Goal: Communication & Community: Answer question/provide support

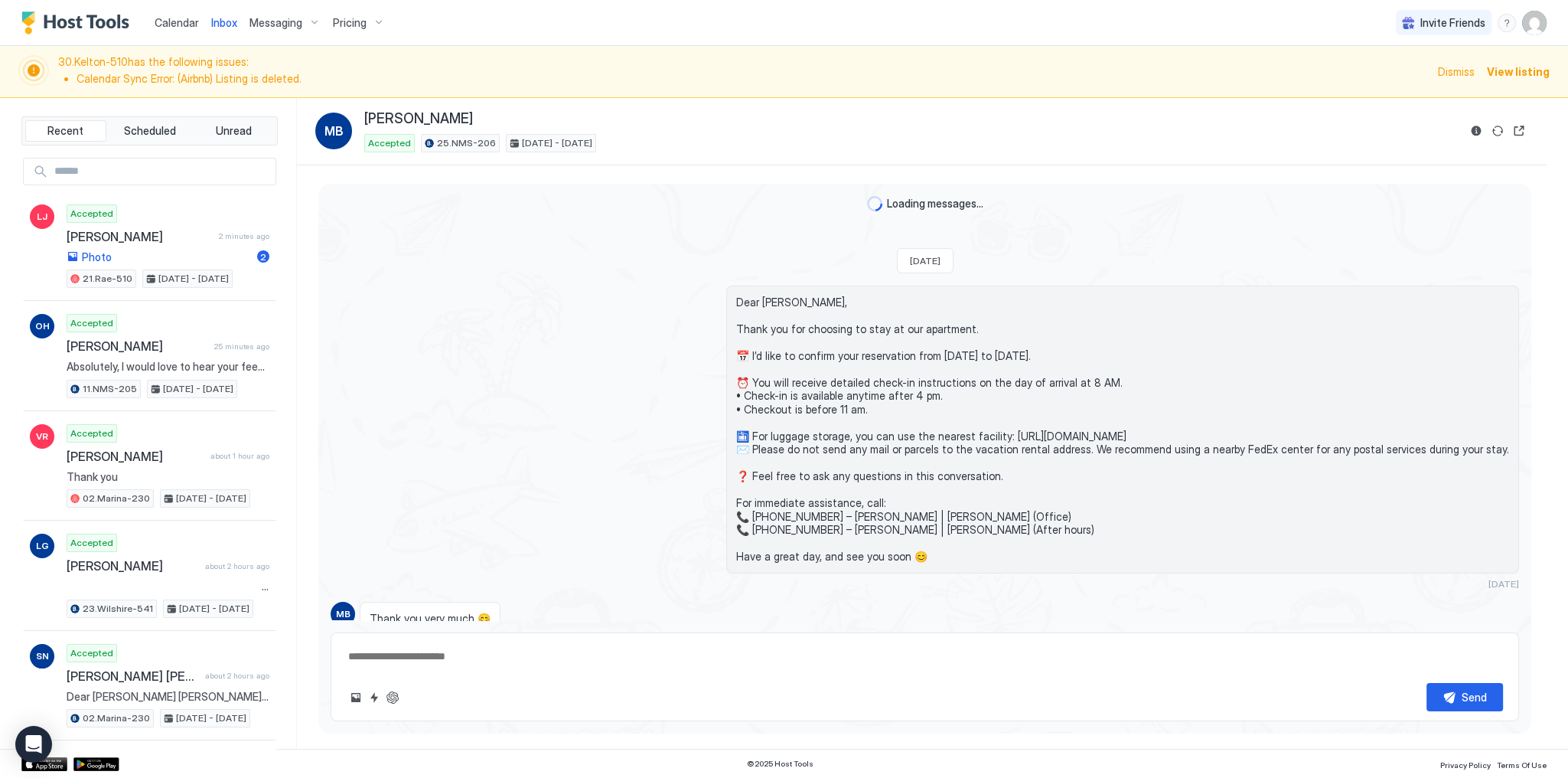
scroll to position [580, 0]
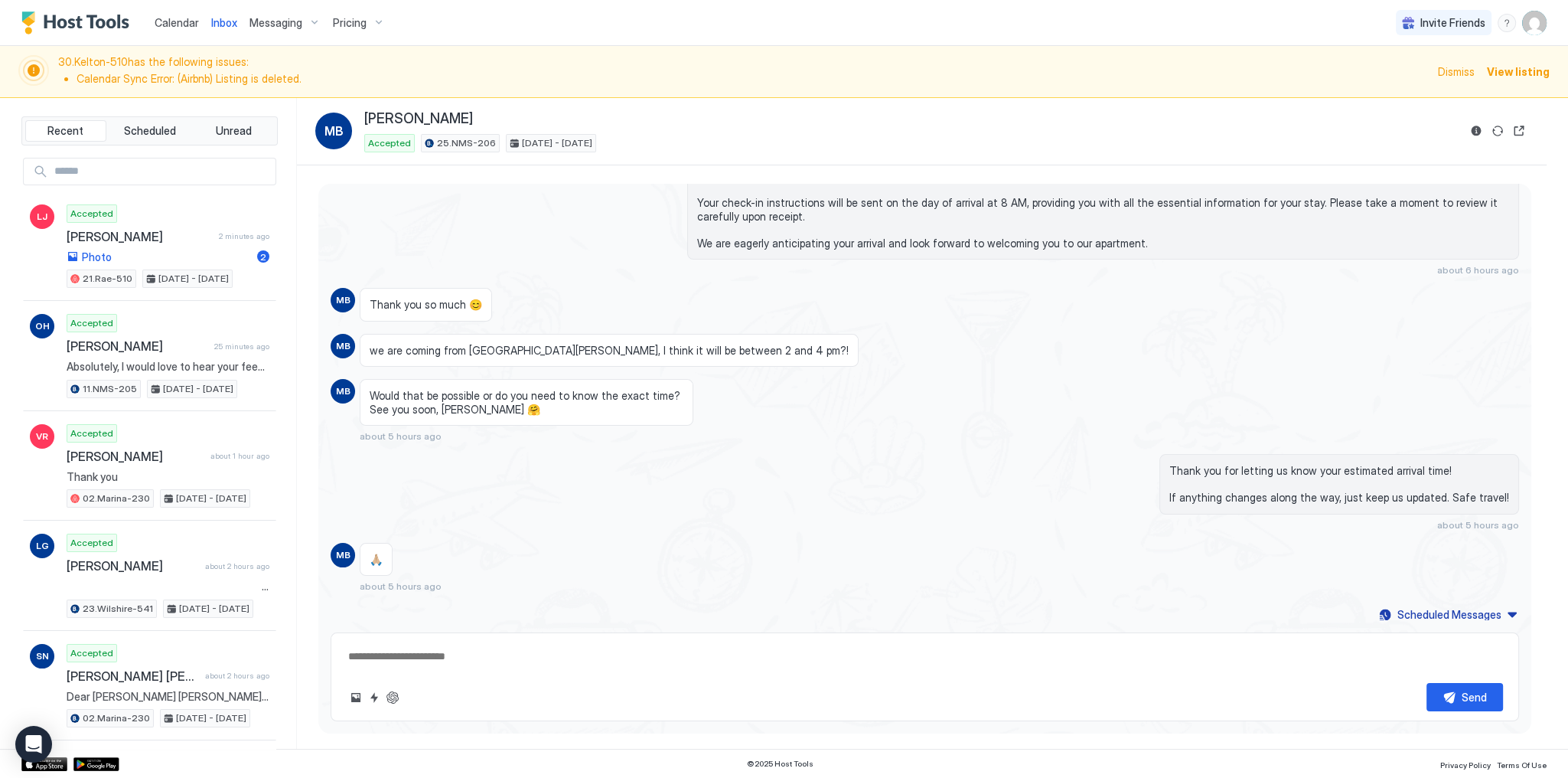
click at [435, 190] on div "Dear Myriam, I wanted to confirm if everything is in order for your arrival on …" at bounding box center [924, 204] width 1189 height 143
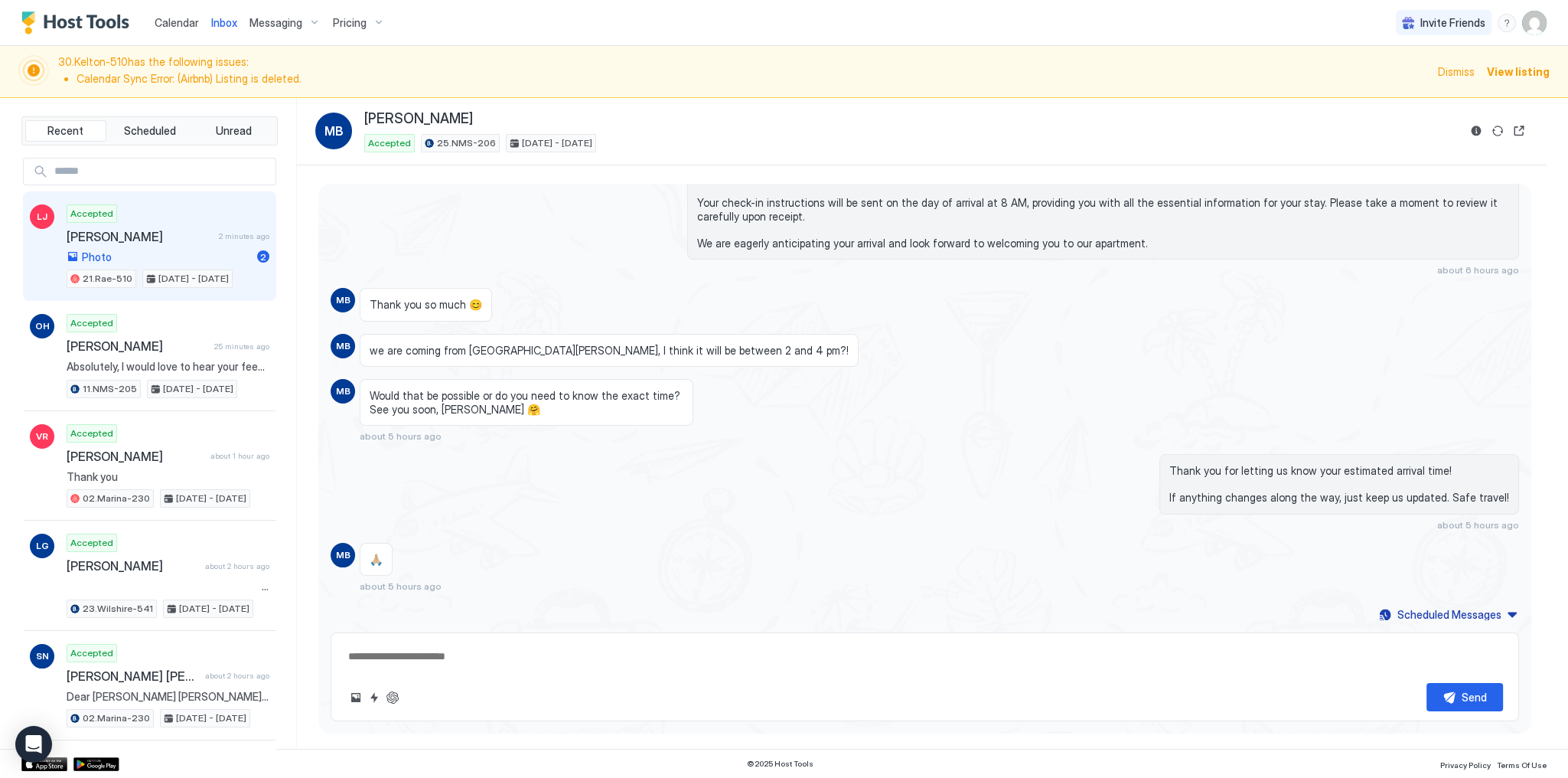
click at [140, 225] on div "Accepted Lini Joseph 2 minutes ago Photo 2 21.Rae-510 Aug 23 - Sep 2, 2025" at bounding box center [167, 246] width 203 height 84
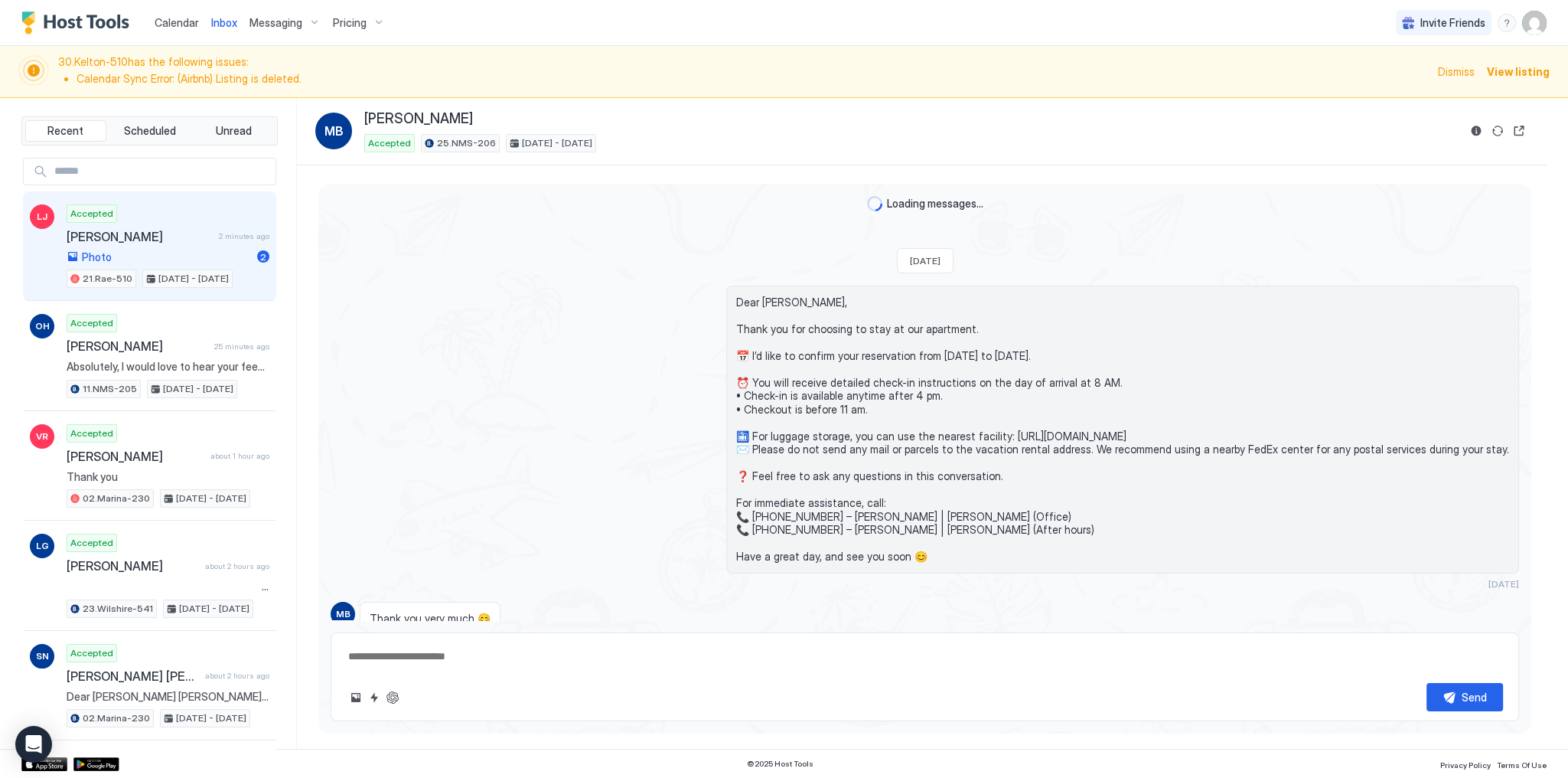
type textarea "*"
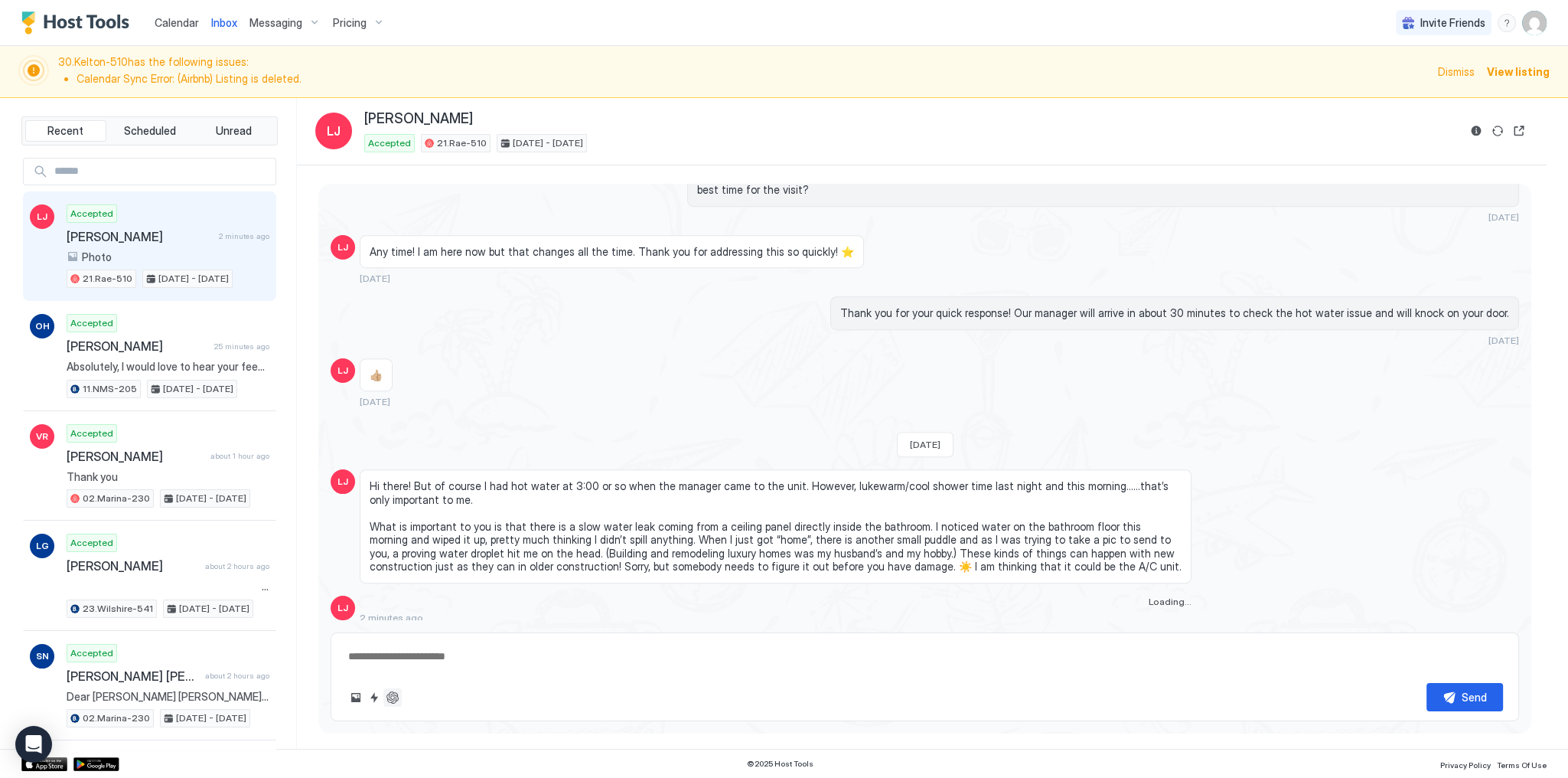
click at [394, 703] on button "ChatGPT Auto Reply" at bounding box center [392, 697] width 18 height 18
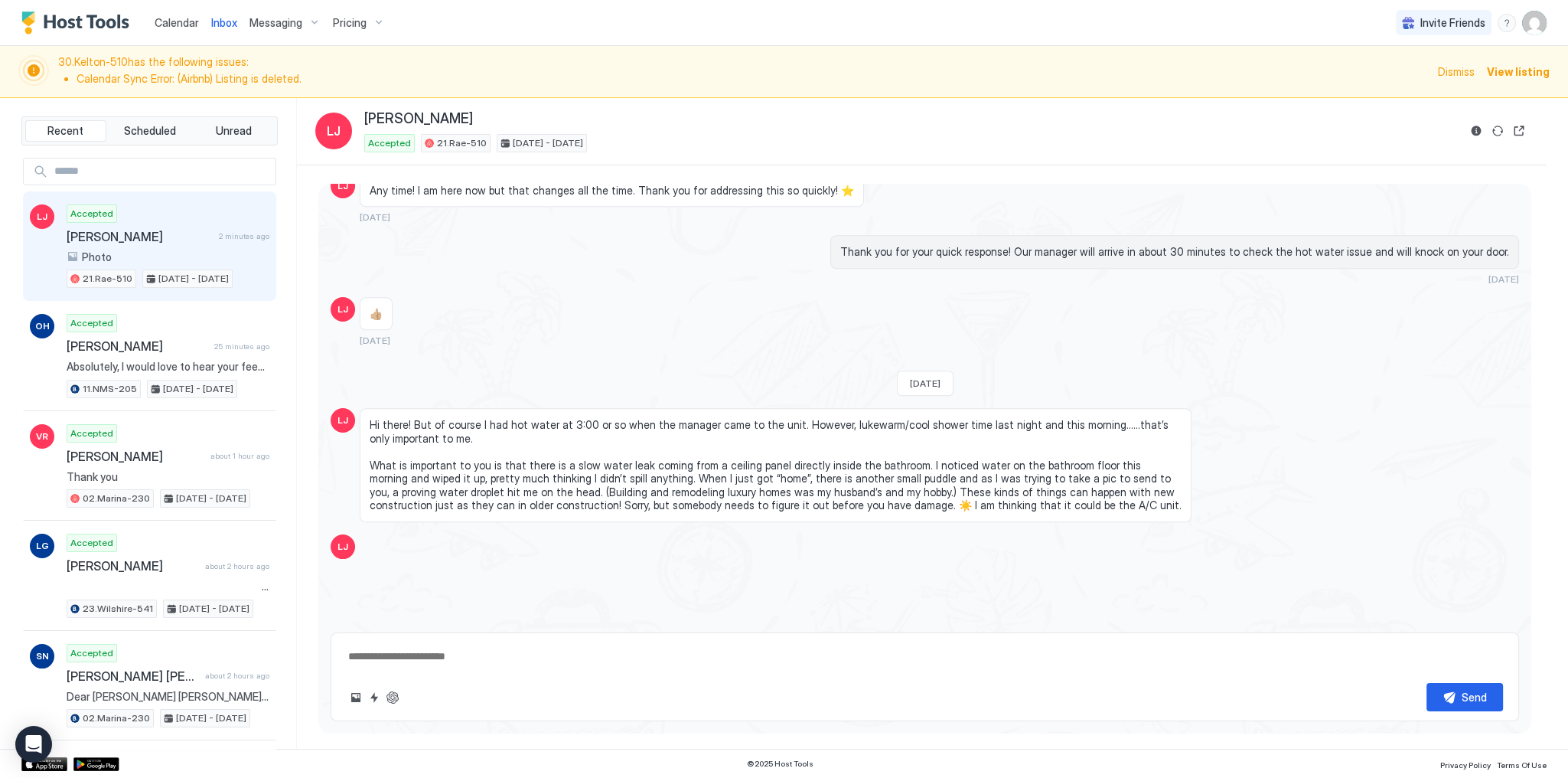
scroll to position [2236, 0]
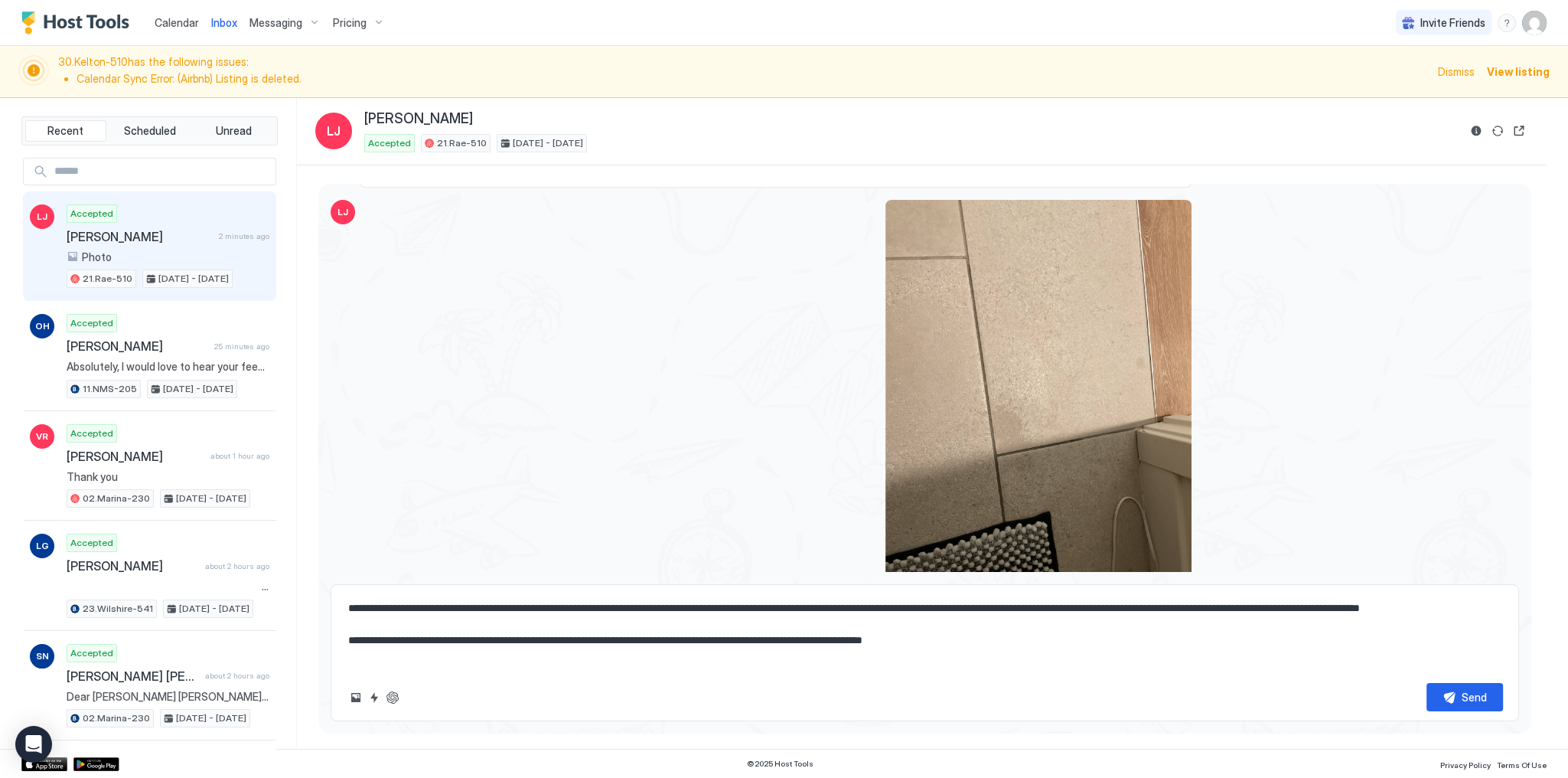
click at [588, 627] on textarea "**********" at bounding box center [924, 632] width 1156 height 77
type textarea "**********"
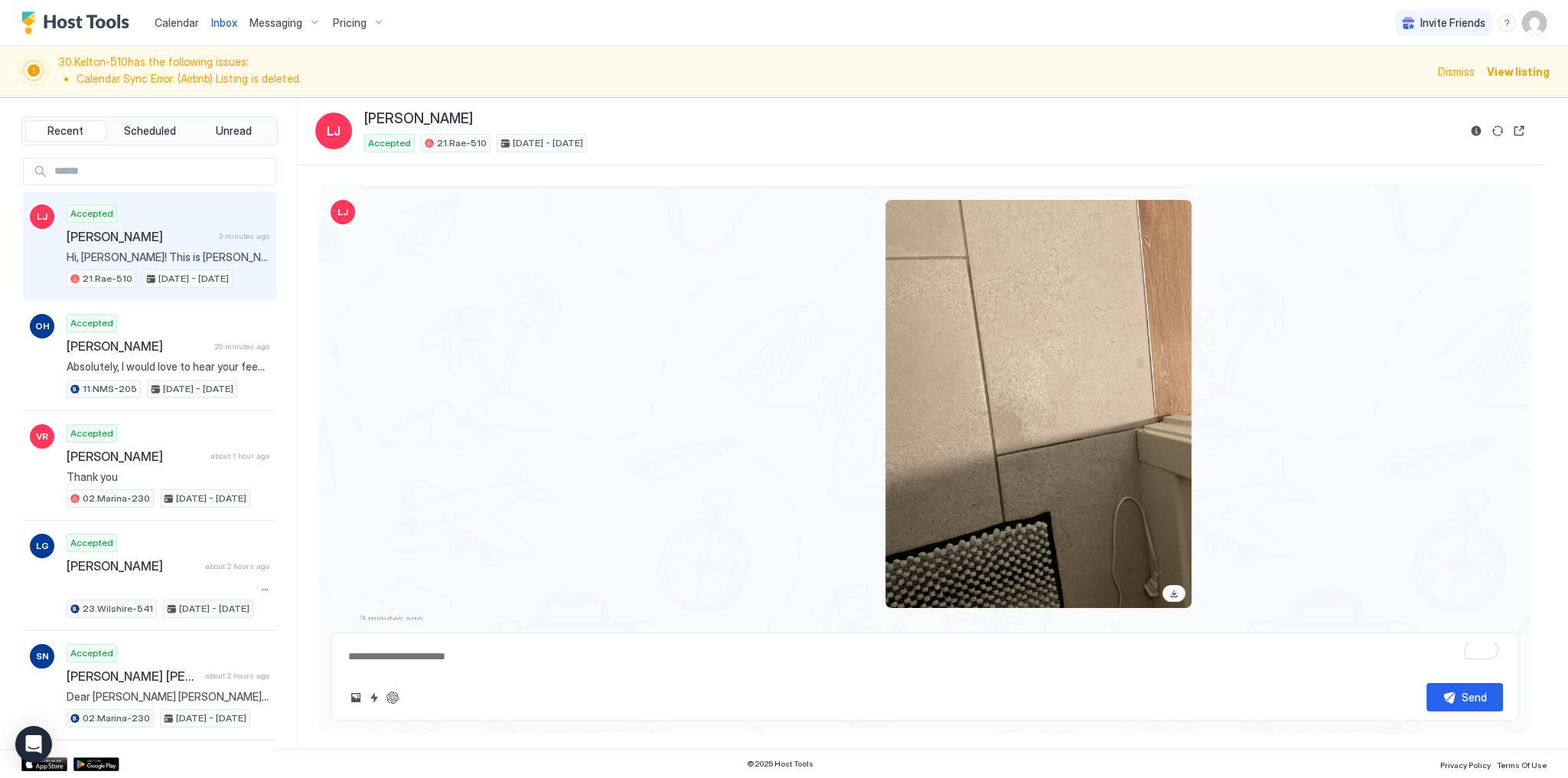
click at [469, 658] on textarea "To enrich screen reader interactions, please activate Accessibility in Grammarl…" at bounding box center [924, 656] width 1156 height 28
paste textarea "**********"
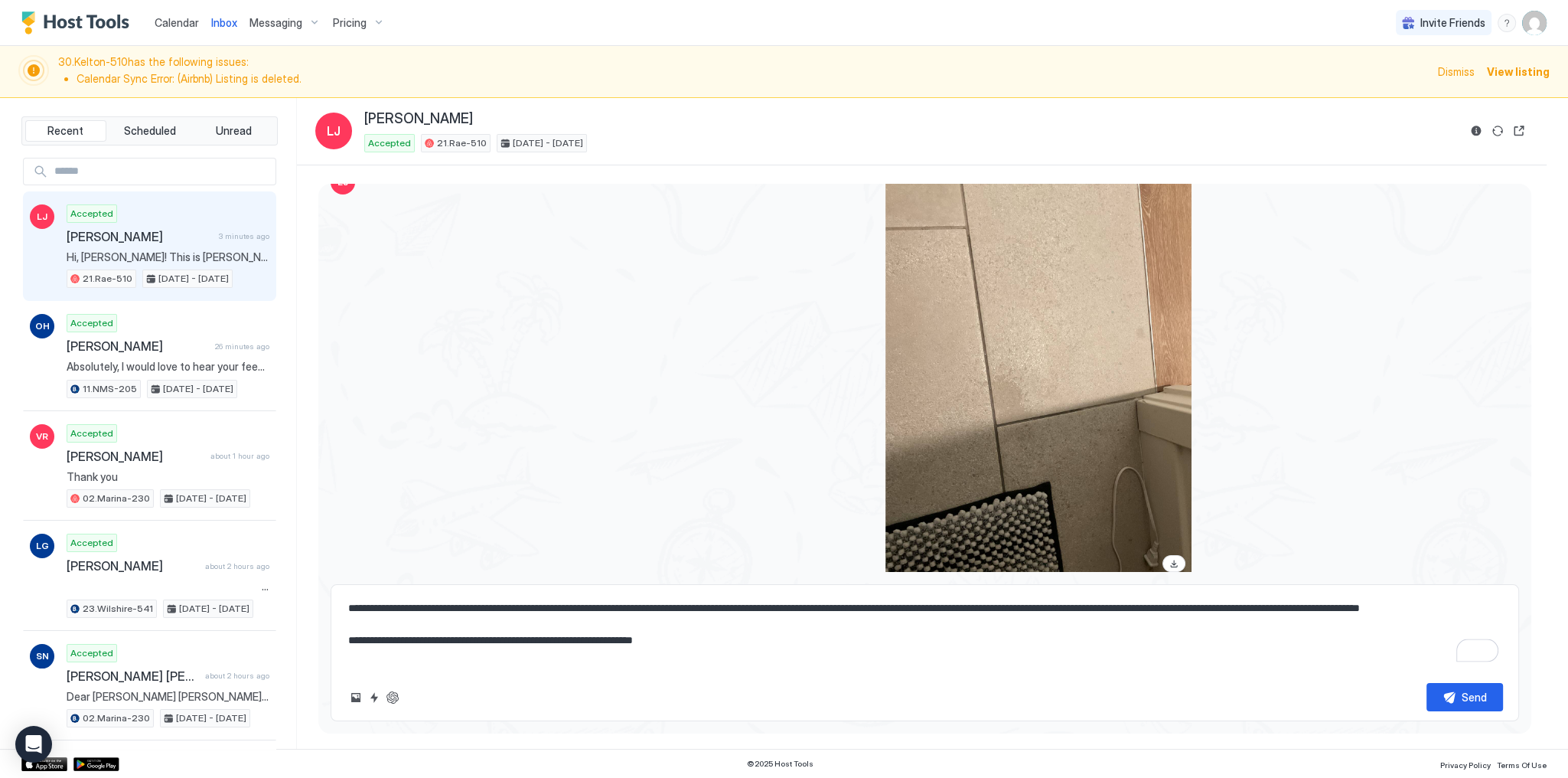
scroll to position [2284, 0]
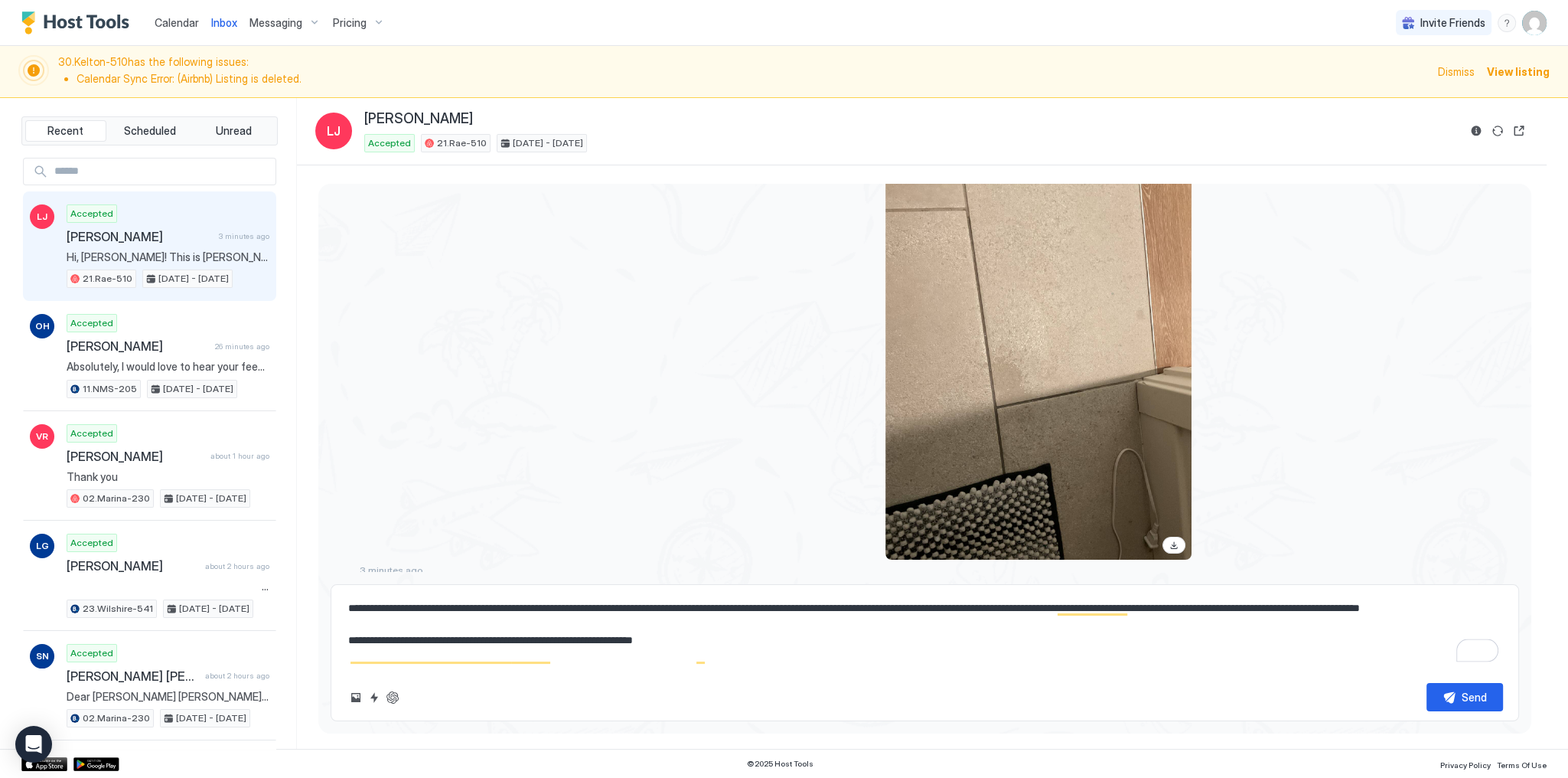
type textarea "**********"
click at [682, 398] on div at bounding box center [775, 355] width 831 height 408
click at [599, 354] on div at bounding box center [775, 355] width 831 height 408
click at [573, 256] on div at bounding box center [775, 355] width 831 height 408
click at [1470, 696] on div "Send" at bounding box center [1474, 697] width 25 height 16
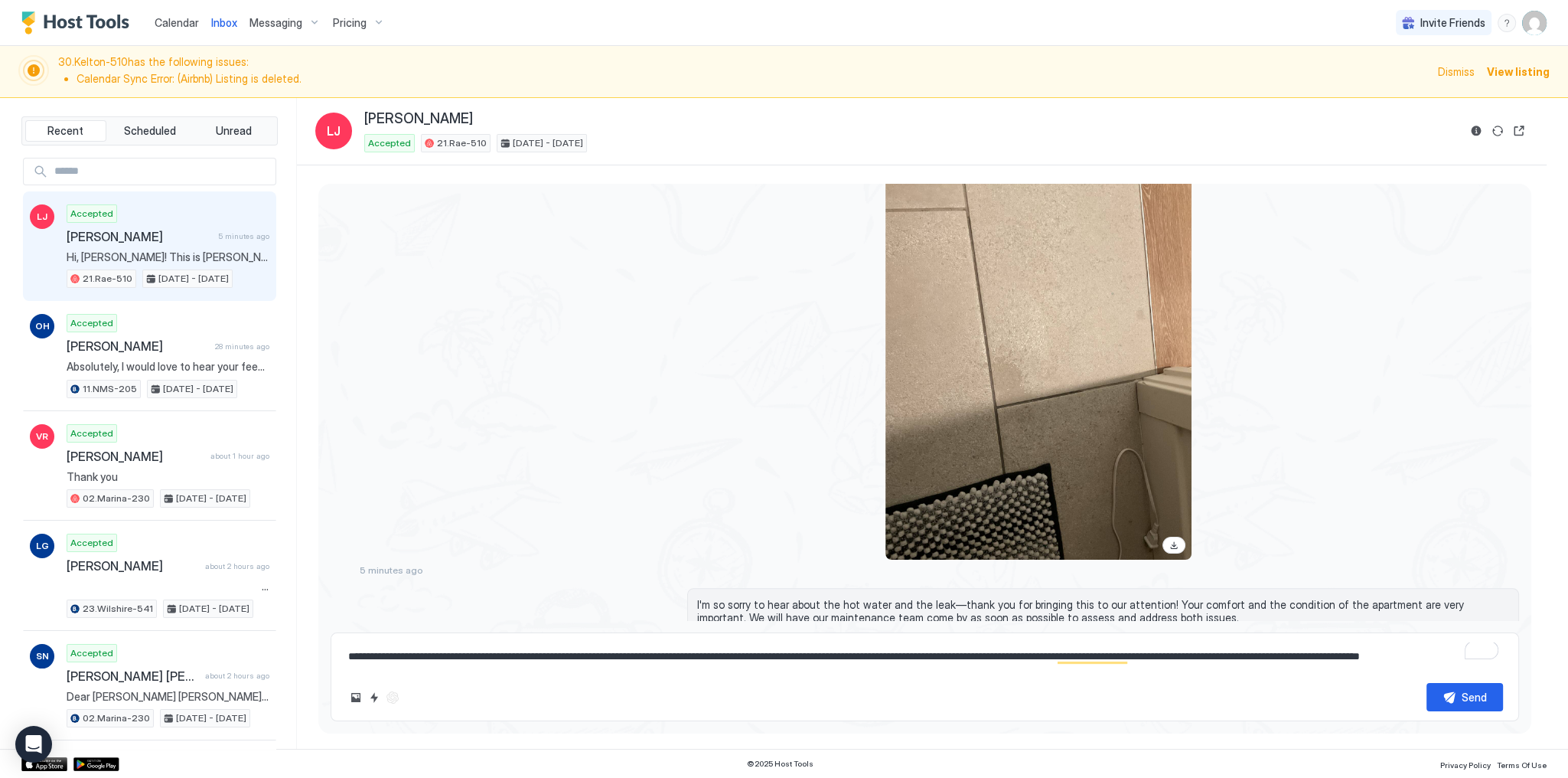
scroll to position [2338, 0]
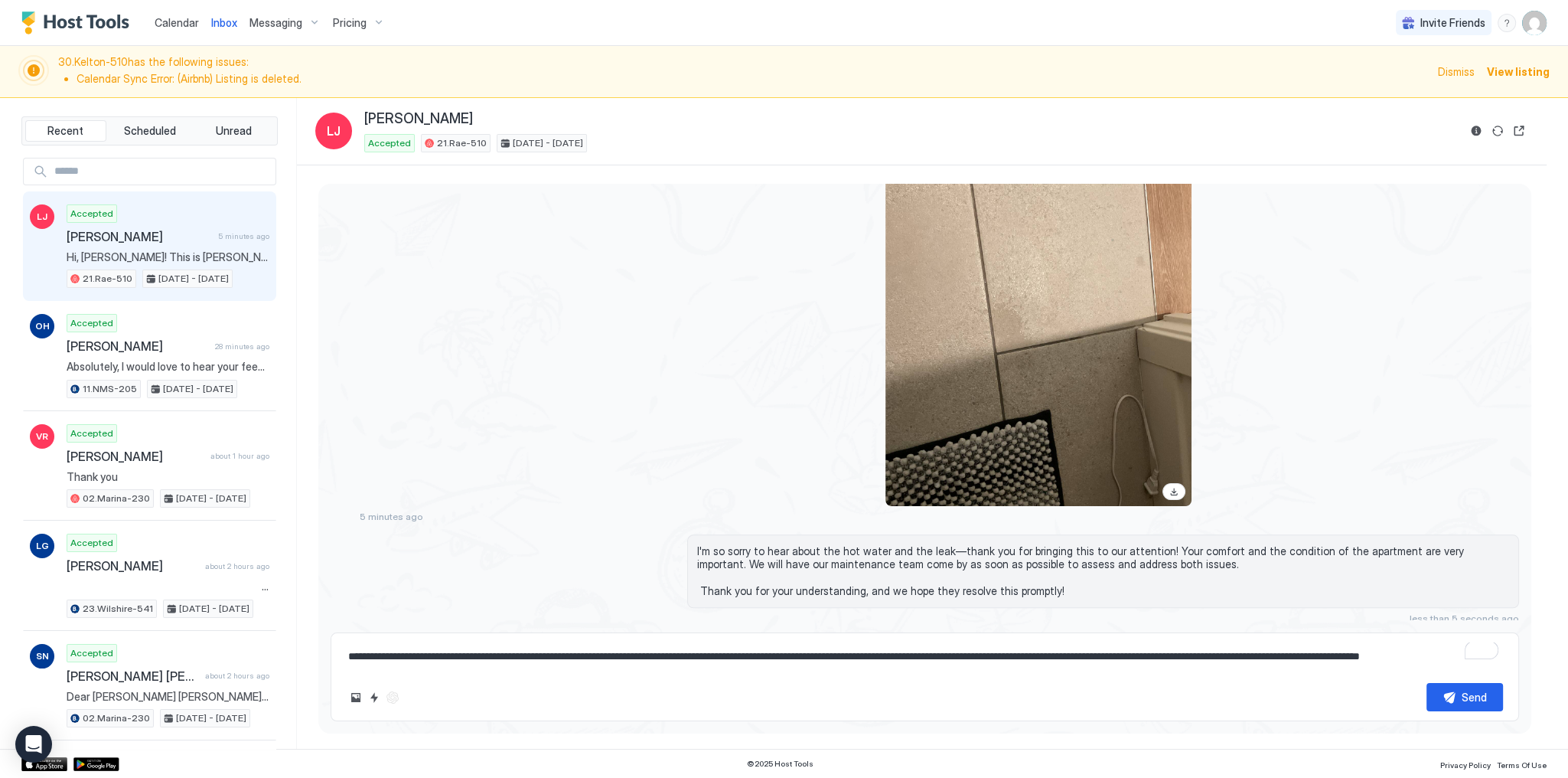
click at [748, 544] on span "I'm so sorry to hear about the hot water and the leak—thank you for bringing th…" at bounding box center [1103, 571] width 812 height 54
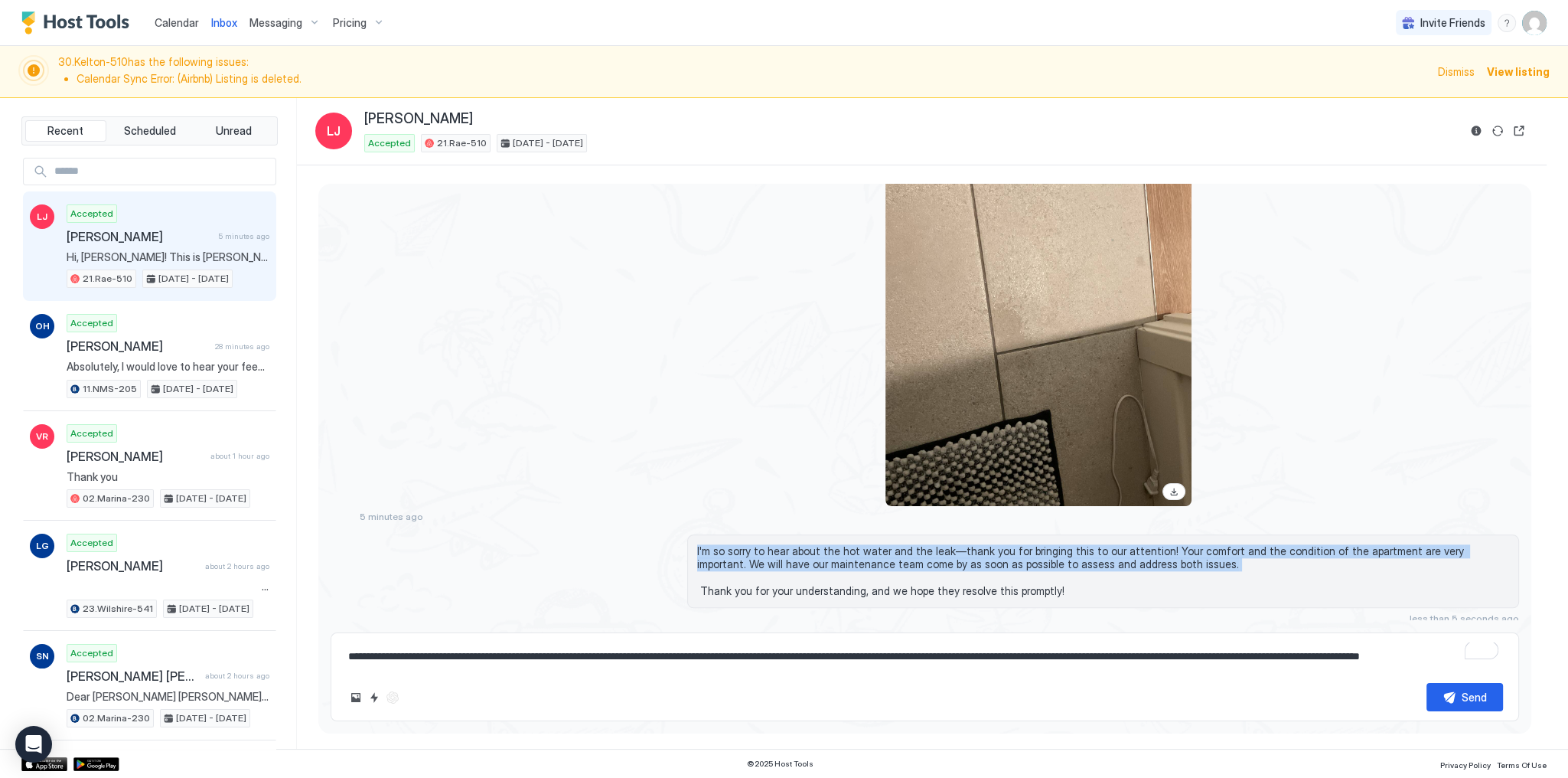
click at [748, 544] on span "I'm so sorry to hear about the hot water and the leak—thank you for bringing th…" at bounding box center [1103, 571] width 812 height 54
click at [993, 544] on span "I'm so sorry to hear about the hot water and the leak—thank you for bringing th…" at bounding box center [1103, 571] width 812 height 54
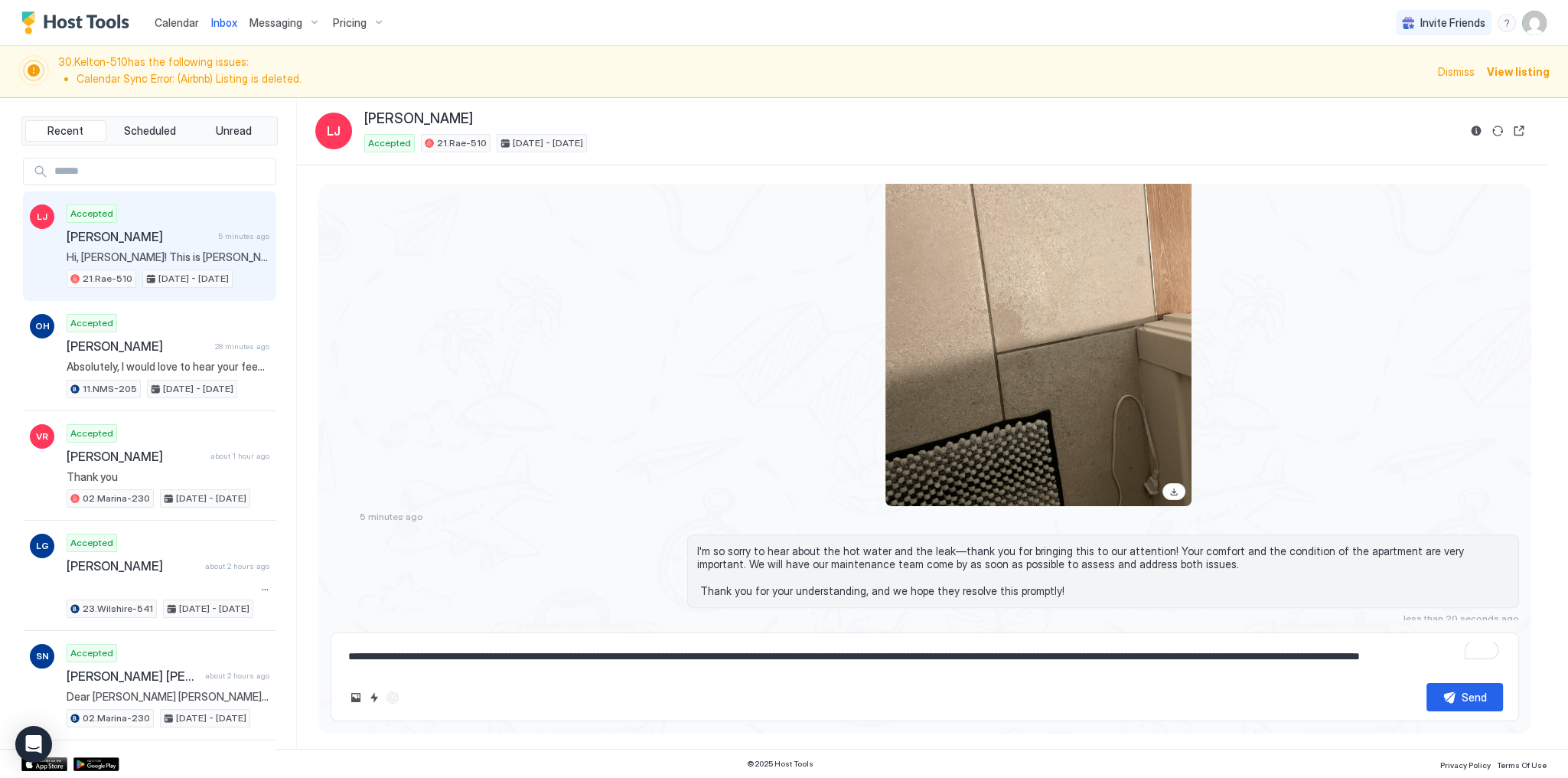
click at [1042, 545] on span "I'm so sorry to hear about the hot water and the leak—thank you for bringing th…" at bounding box center [1103, 571] width 812 height 54
click at [1029, 544] on span "I'm so sorry to hear about the hot water and the leak—thank you for bringing th…" at bounding box center [1103, 571] width 812 height 54
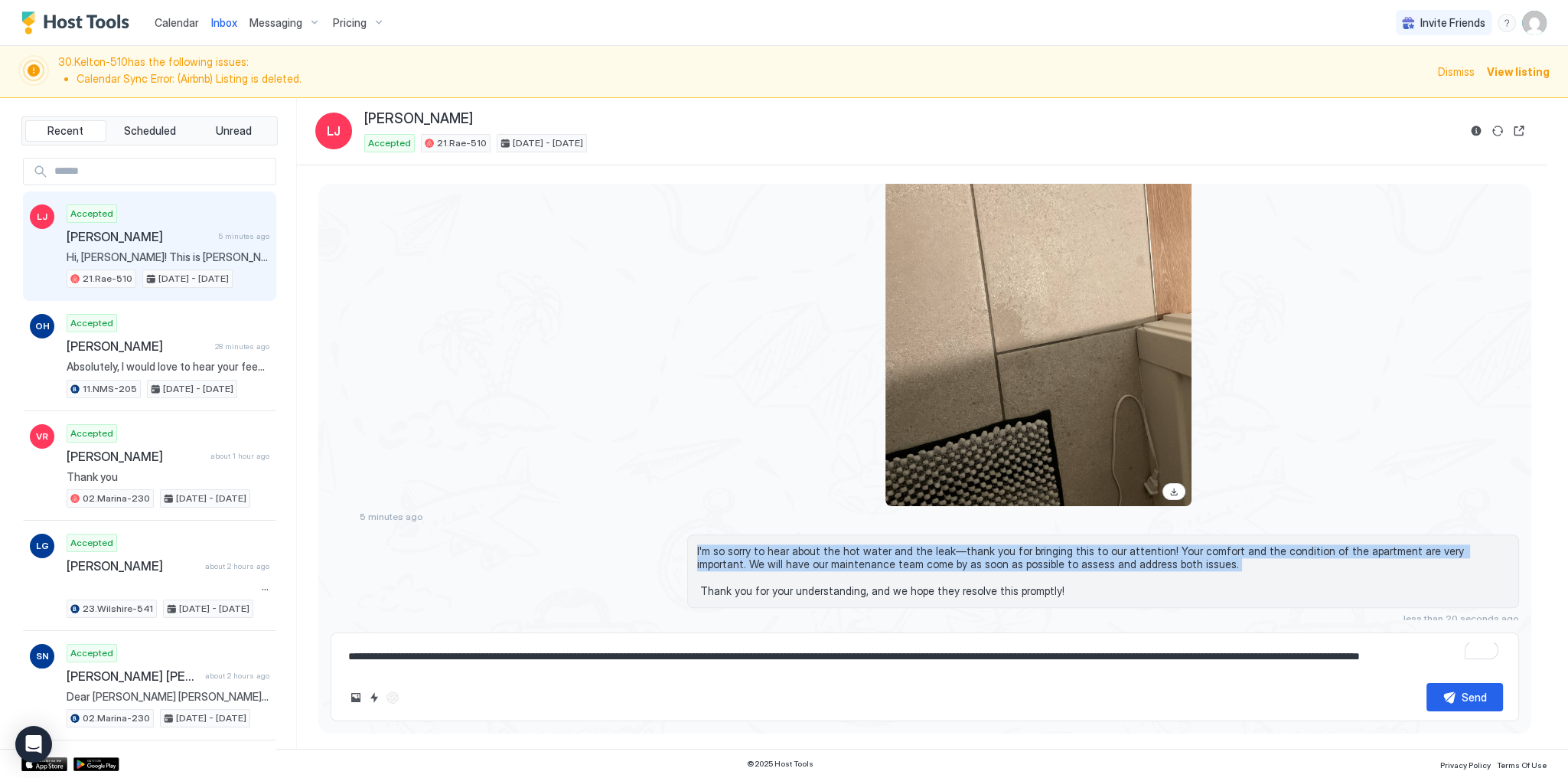
click at [1029, 544] on span "I'm so sorry to hear about the hot water and the leak—thank you for bringing th…" at bounding box center [1103, 571] width 812 height 54
click at [1065, 544] on span "I'm so sorry to hear about the hot water and the leak—thank you for bringing th…" at bounding box center [1103, 571] width 812 height 54
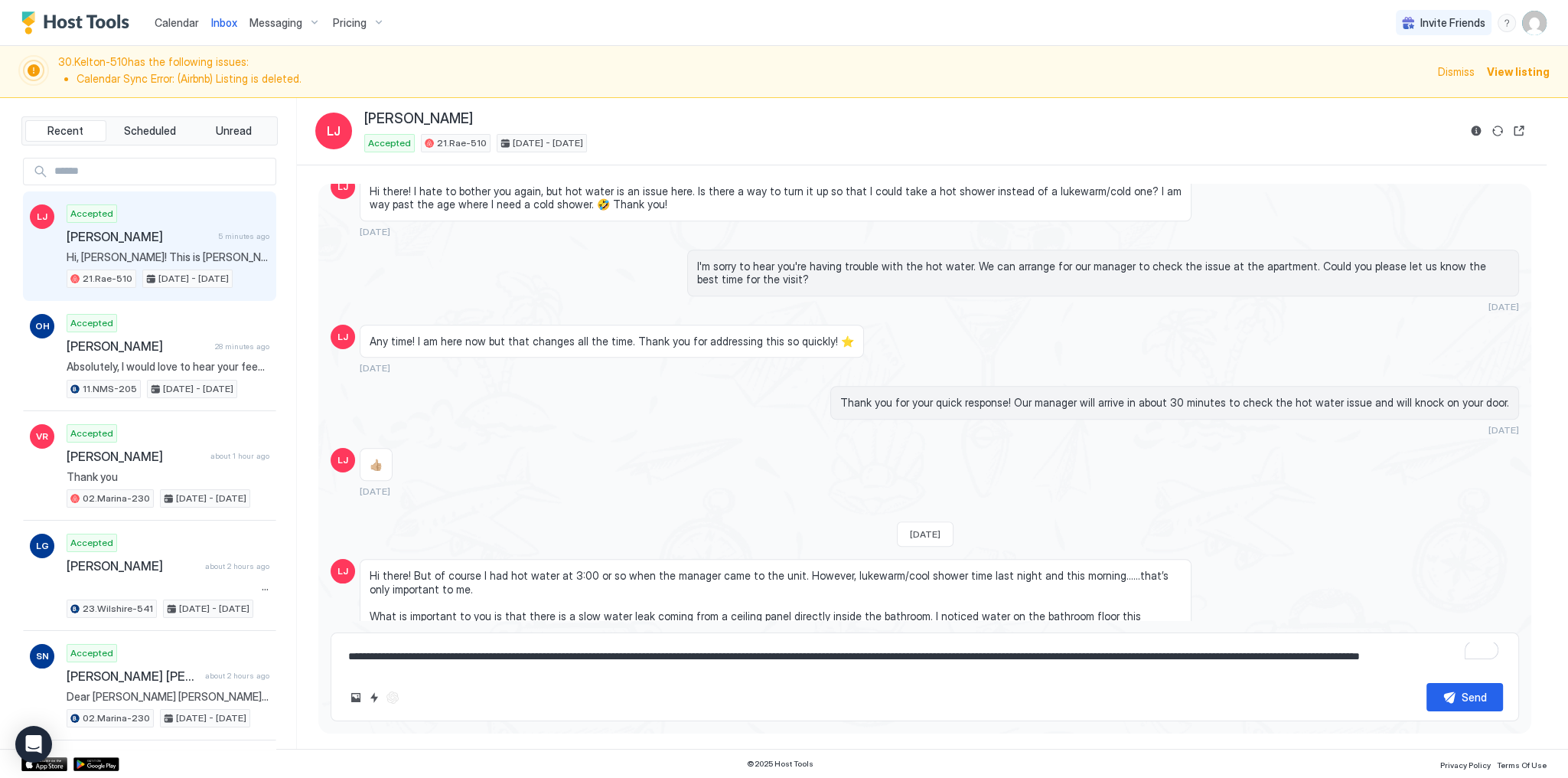
scroll to position [1848, 0]
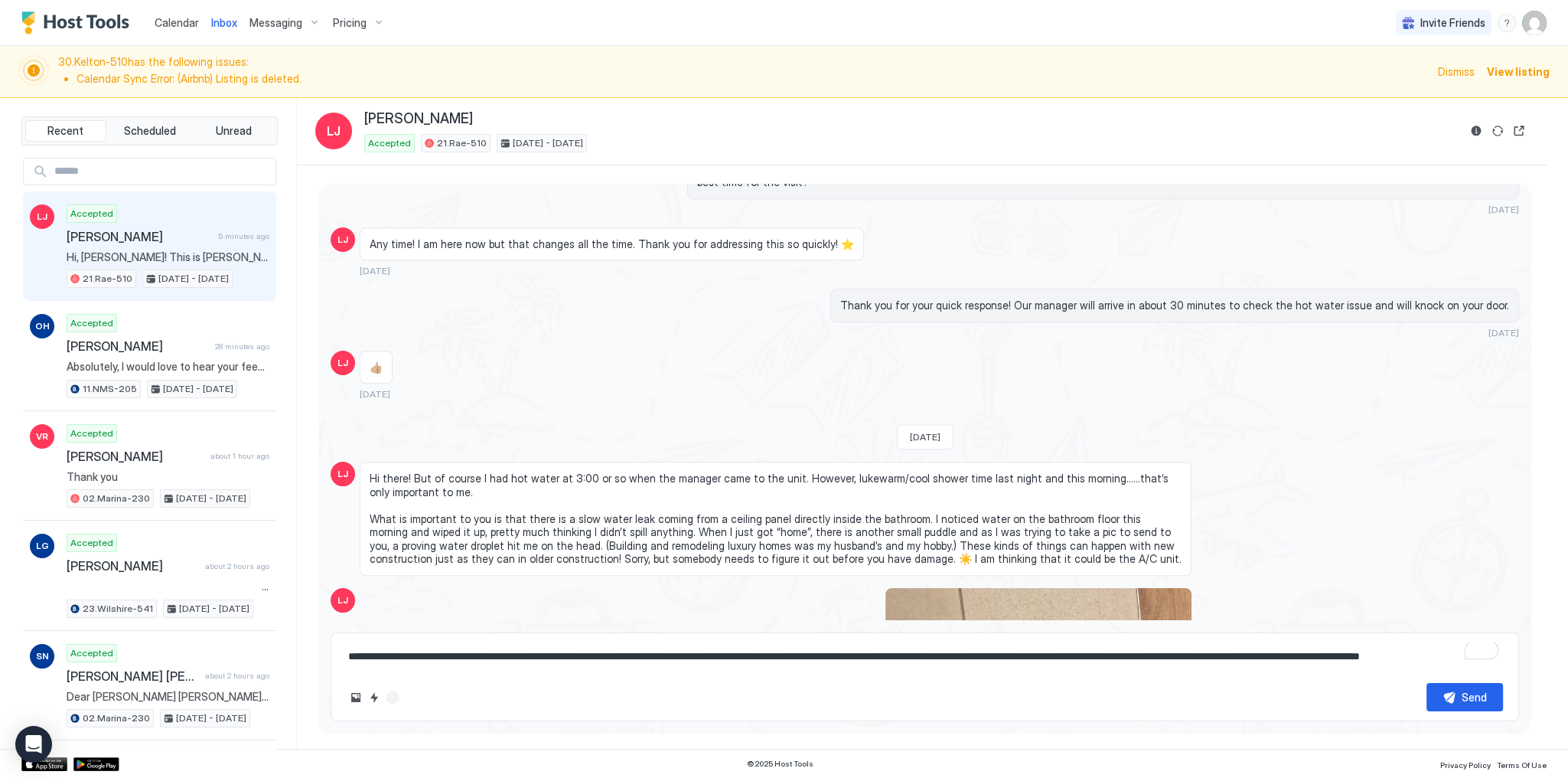
click at [483, 462] on div "Hi there! But of course I had hot water at 3:00 or so when the manager came to …" at bounding box center [775, 518] width 831 height 114
click at [477, 472] on span "Hi there! But of course I had hot water at 3:00 or so when the manager came to …" at bounding box center [775, 518] width 812 height 94
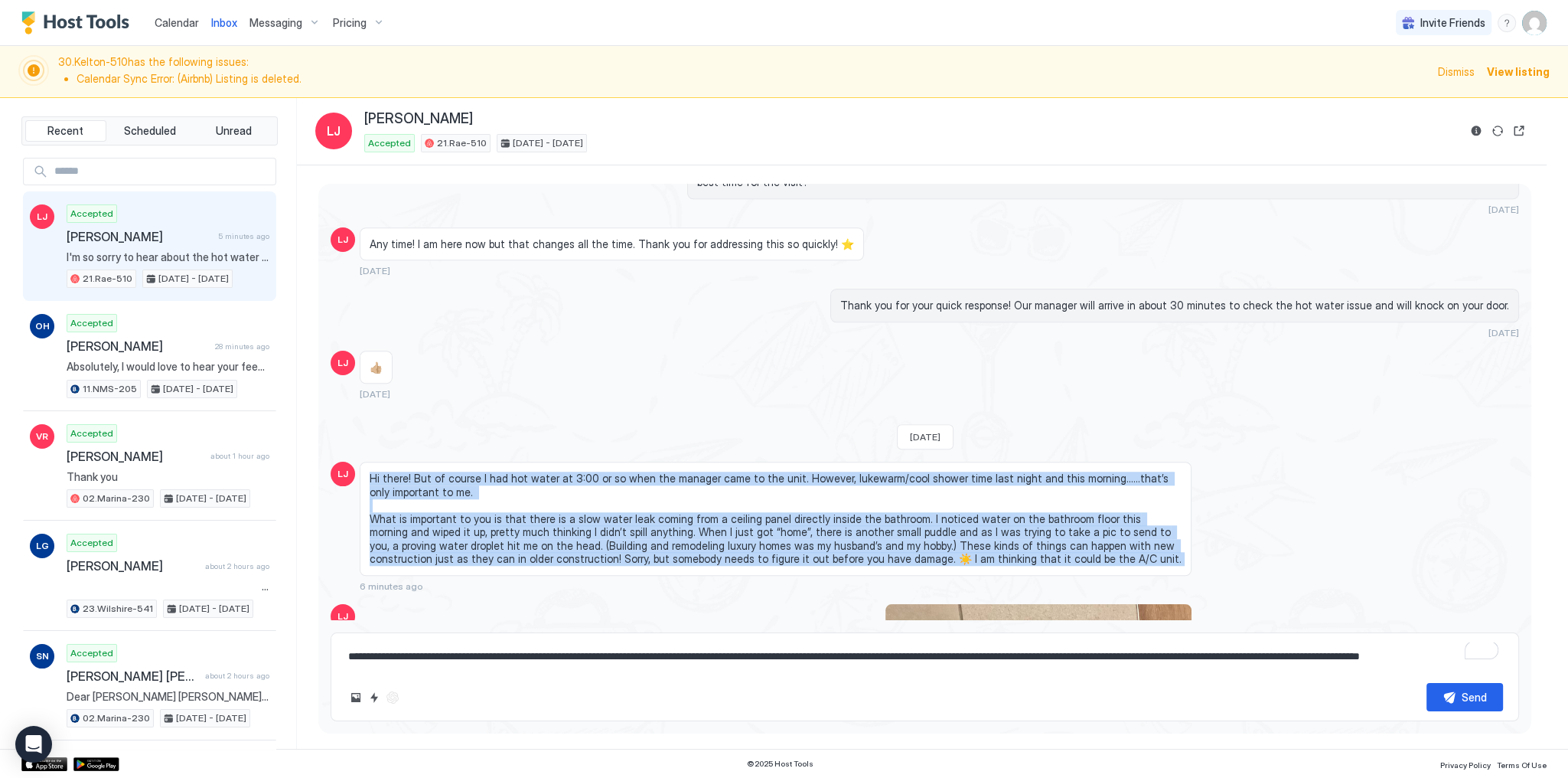
scroll to position [1753, 0]
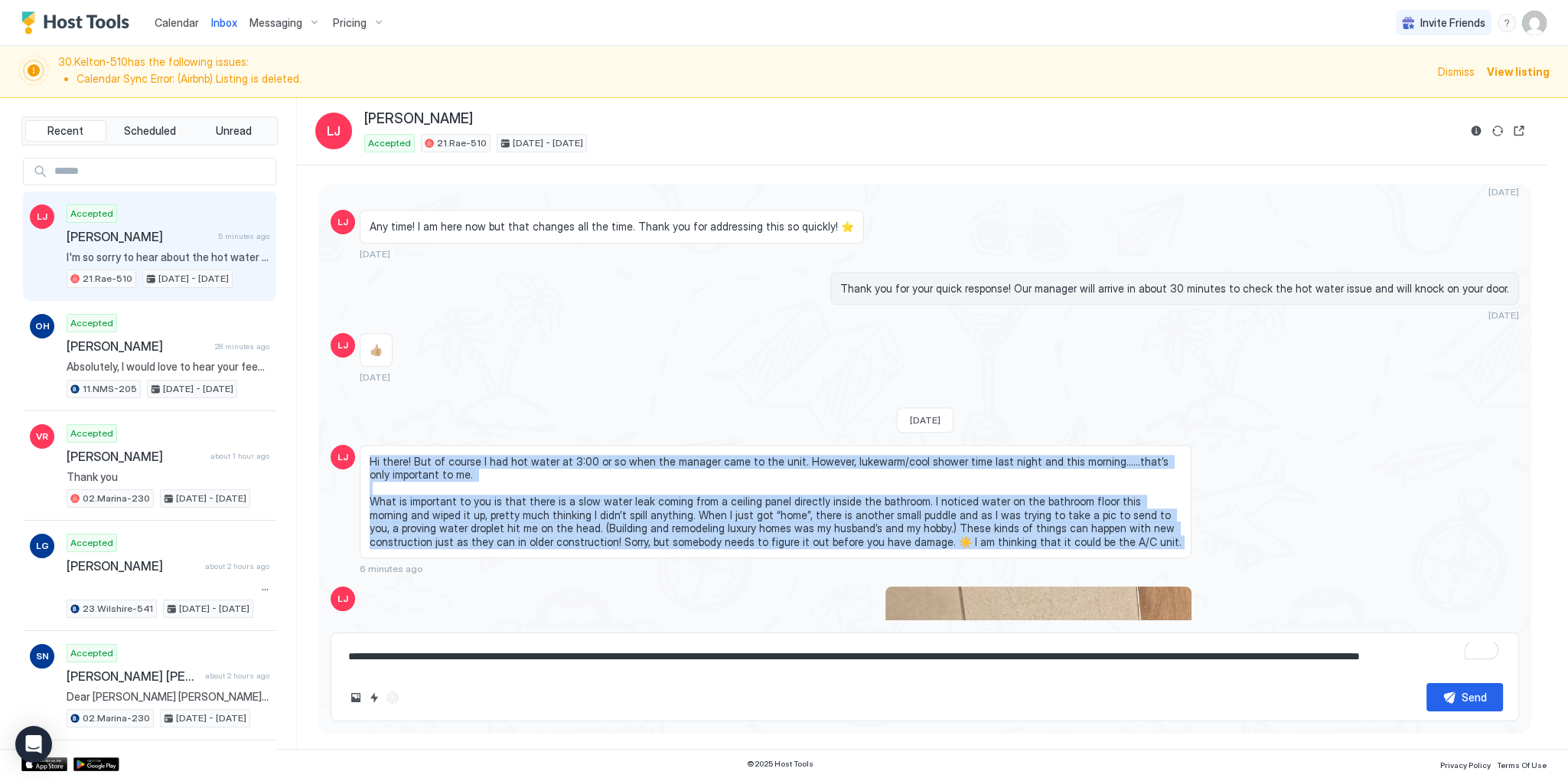
drag, startPoint x: 477, startPoint y: 446, endPoint x: 512, endPoint y: 526, distance: 87.3
click at [512, 526] on div "Hi there! But of course I had hot water at 3:00 or so when the manager came to …" at bounding box center [775, 510] width 831 height 130
copy span "Hi there! But of course I had hot water at 3:00 or so when the manager came to …"
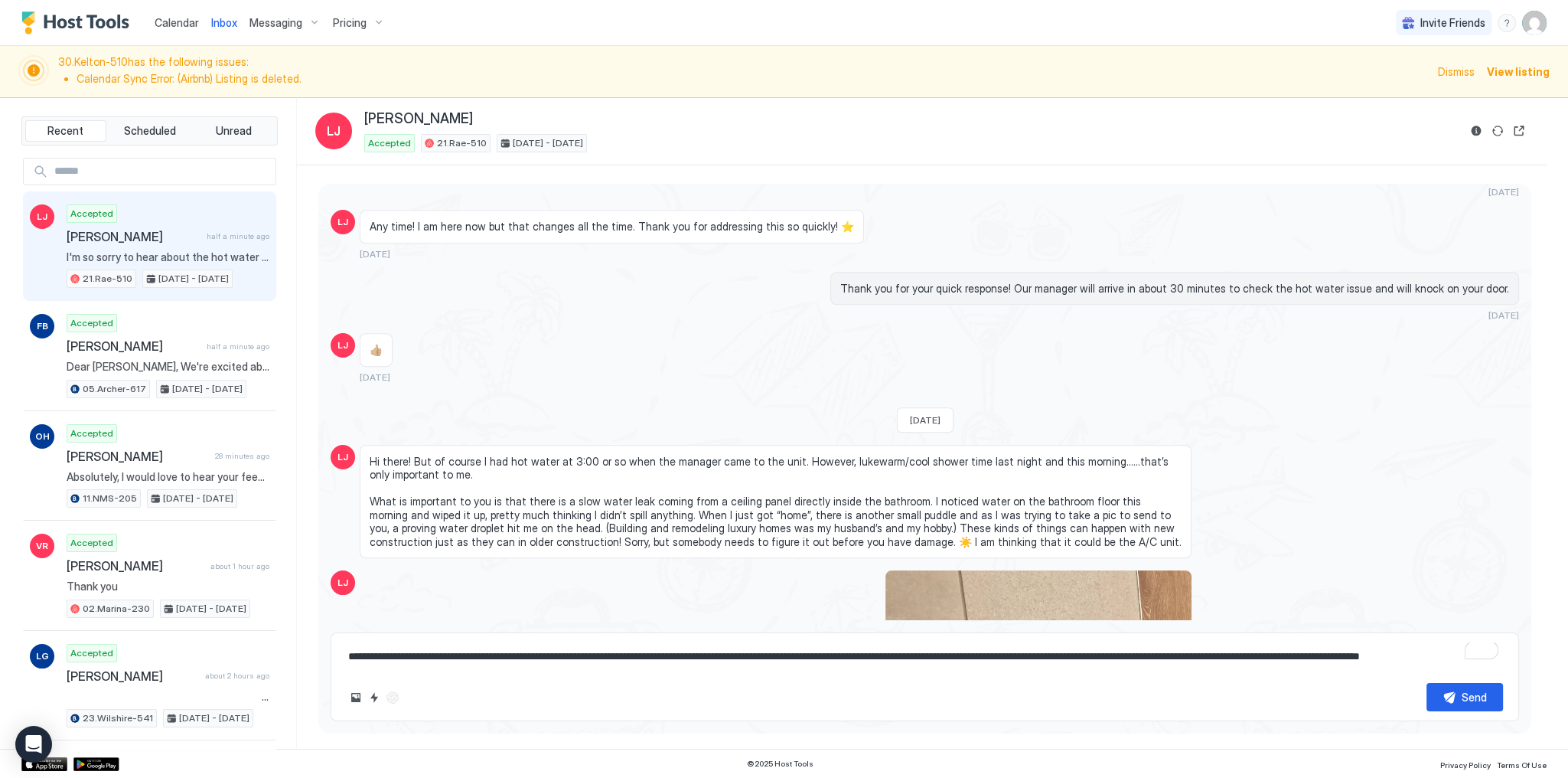
click at [692, 285] on div "Thank you for your quick response! Our manager will arrive in about 30 minutes …" at bounding box center [1103, 296] width 831 height 50
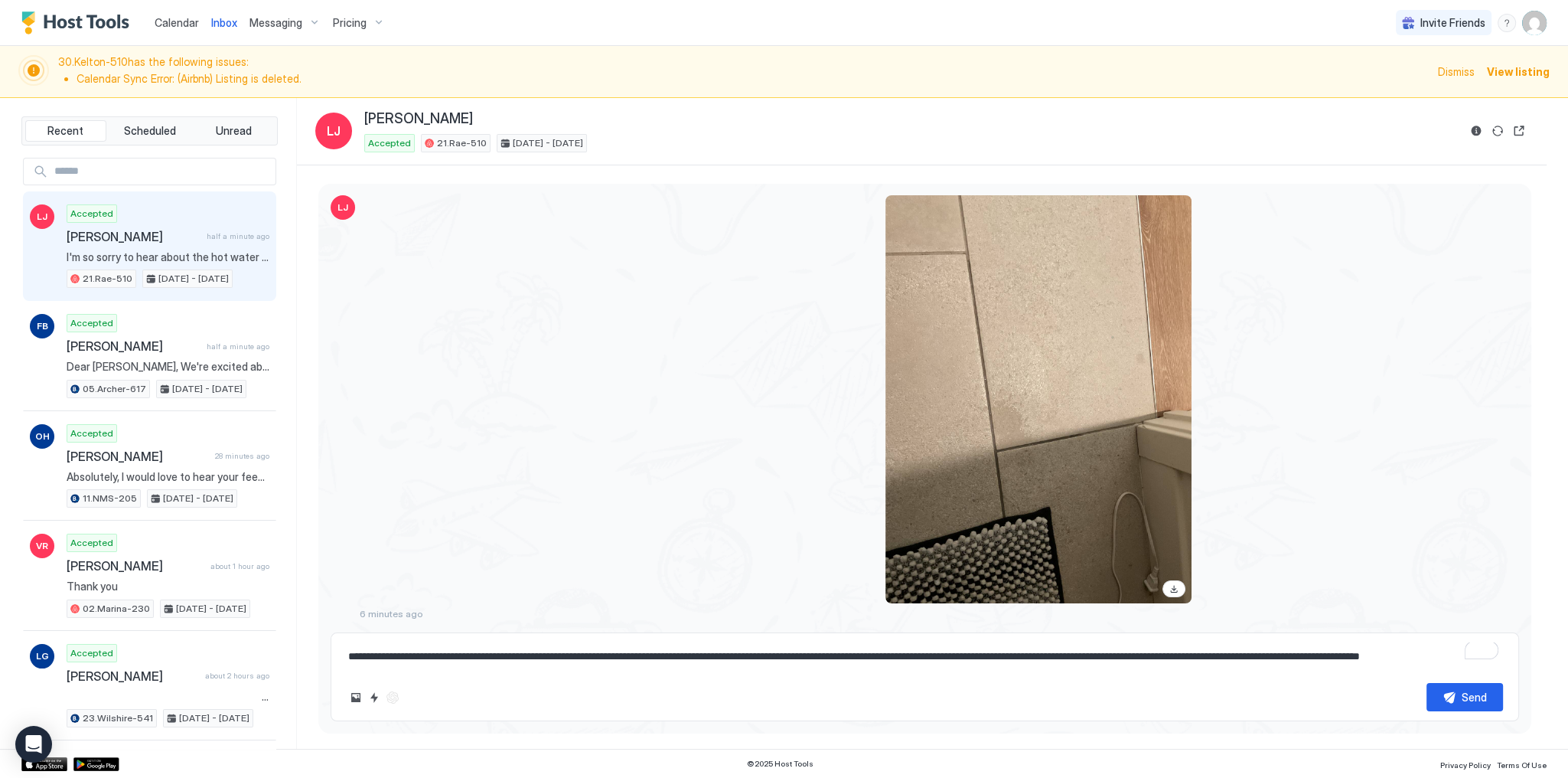
scroll to position [2227, 0]
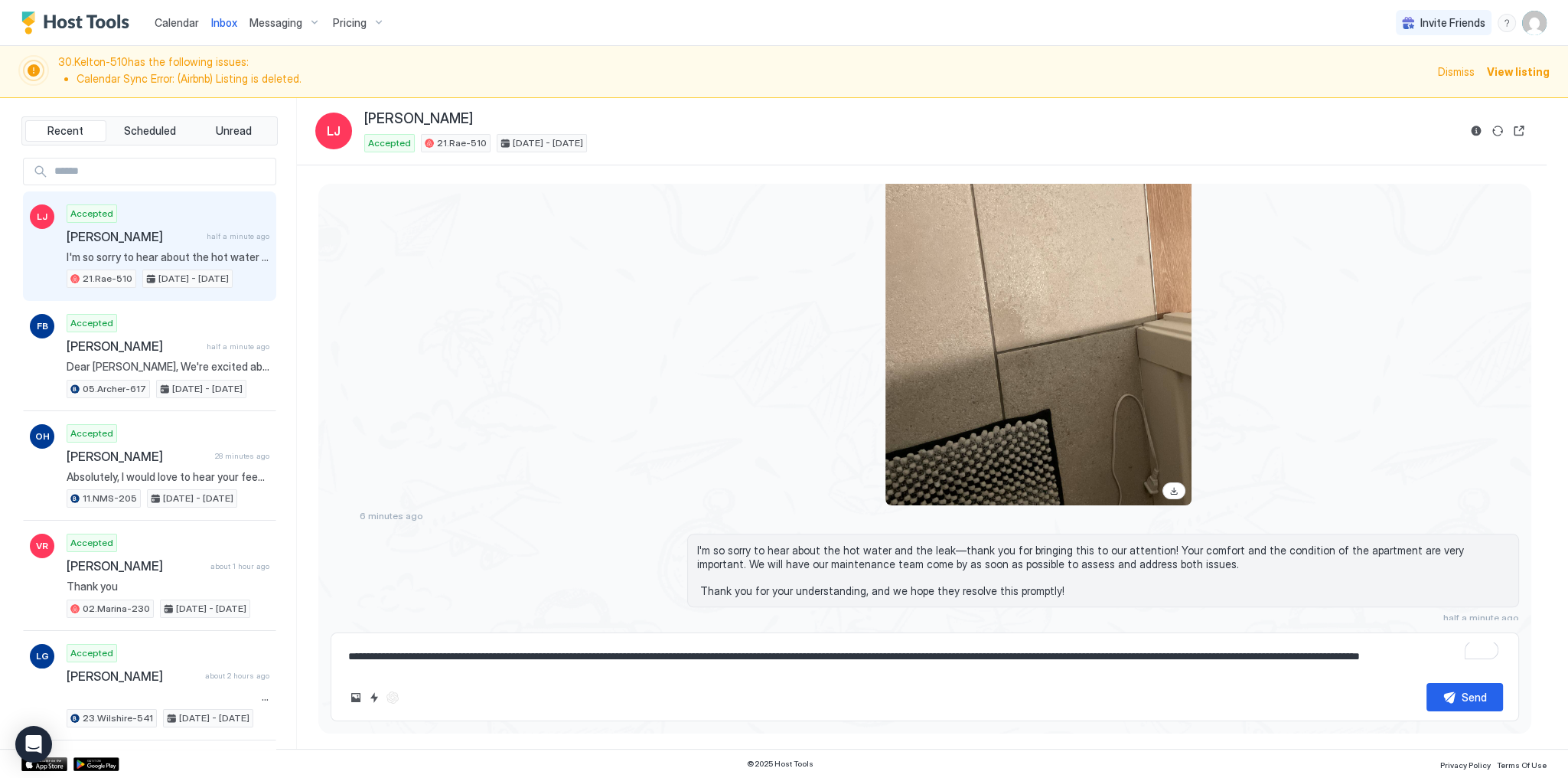
click at [719, 309] on div at bounding box center [775, 301] width 831 height 408
click at [698, 298] on div at bounding box center [775, 301] width 831 height 408
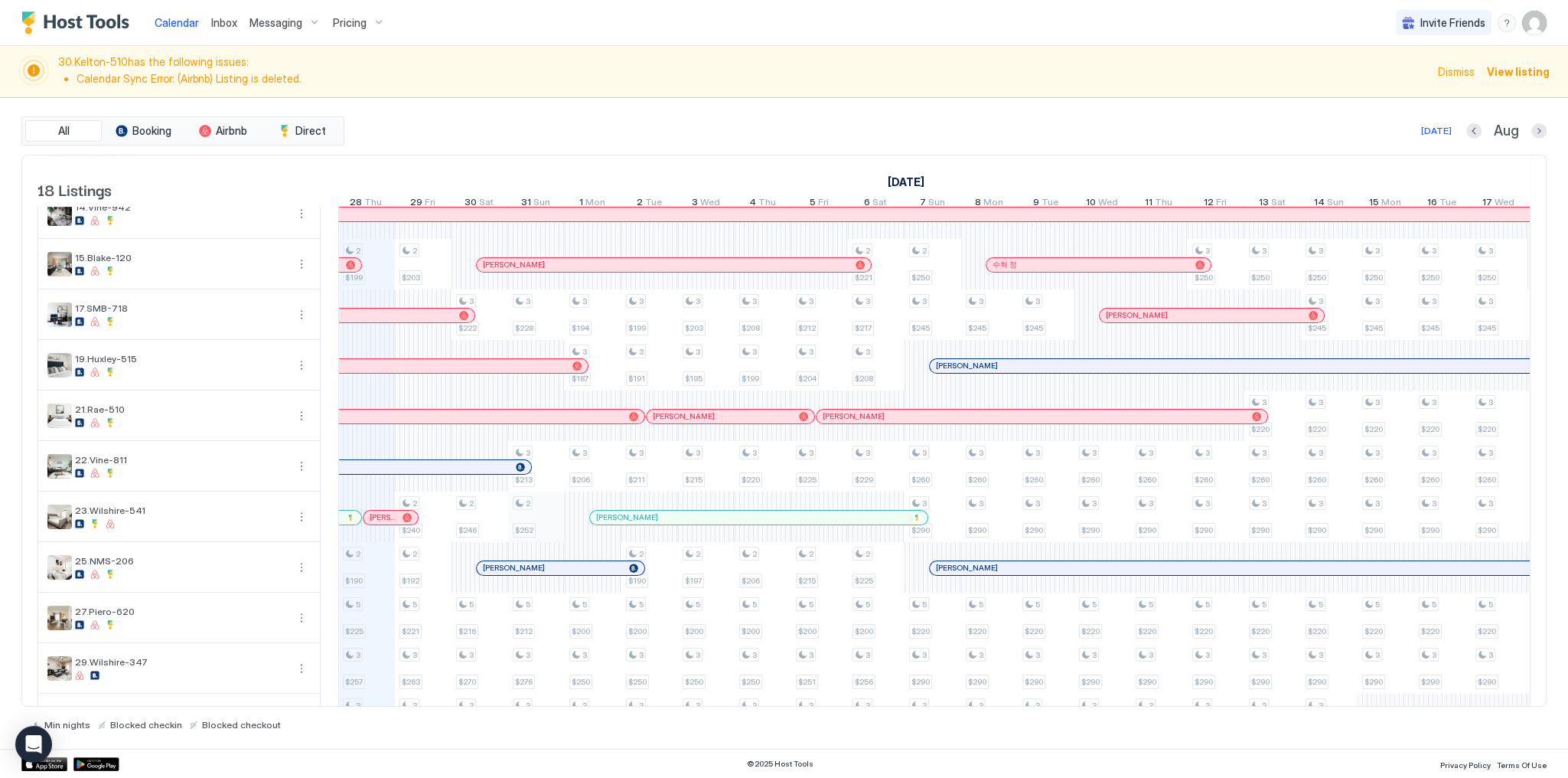
scroll to position [424, 0]
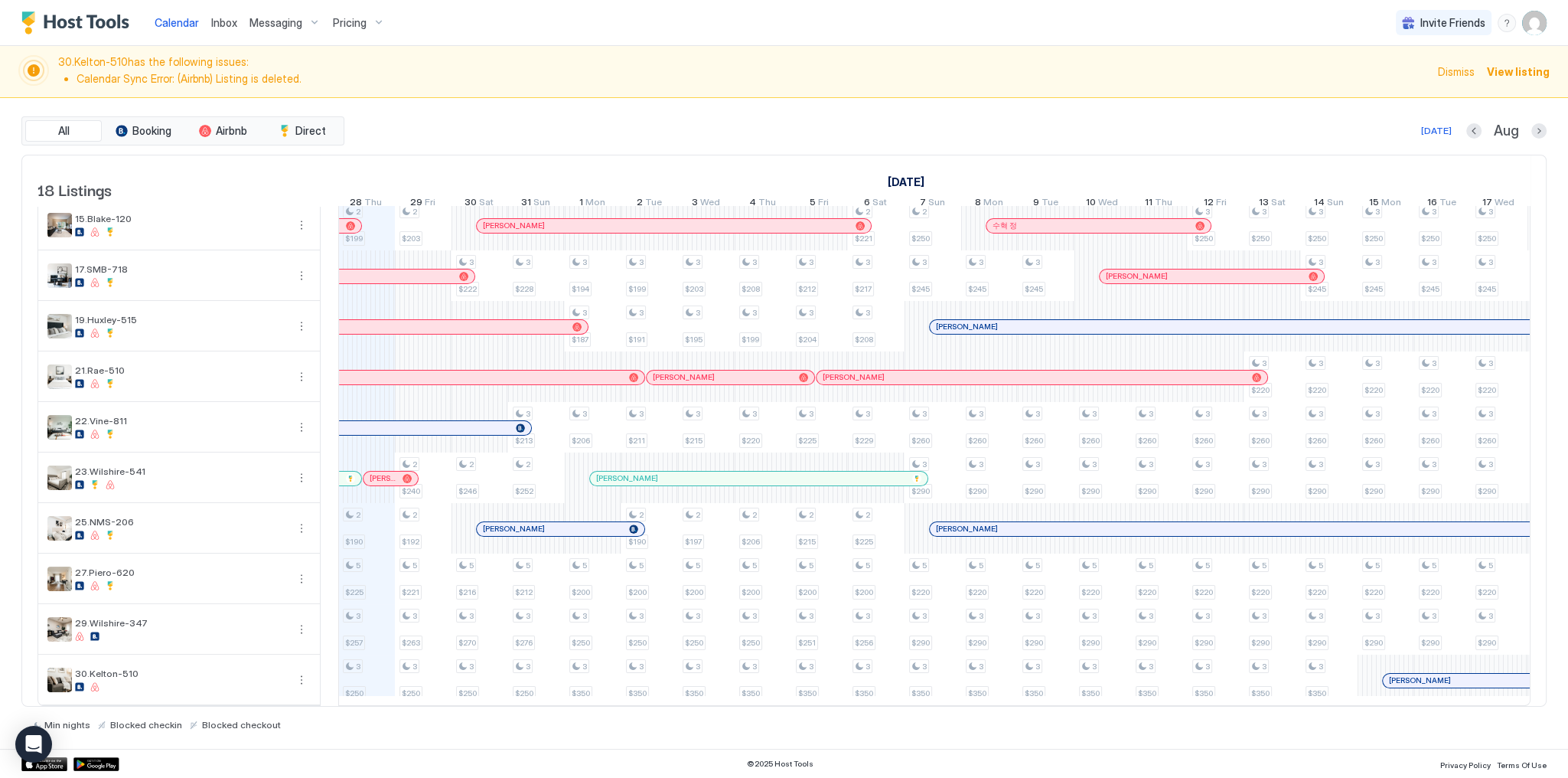
click at [402, 473] on div at bounding box center [407, 478] width 9 height 9
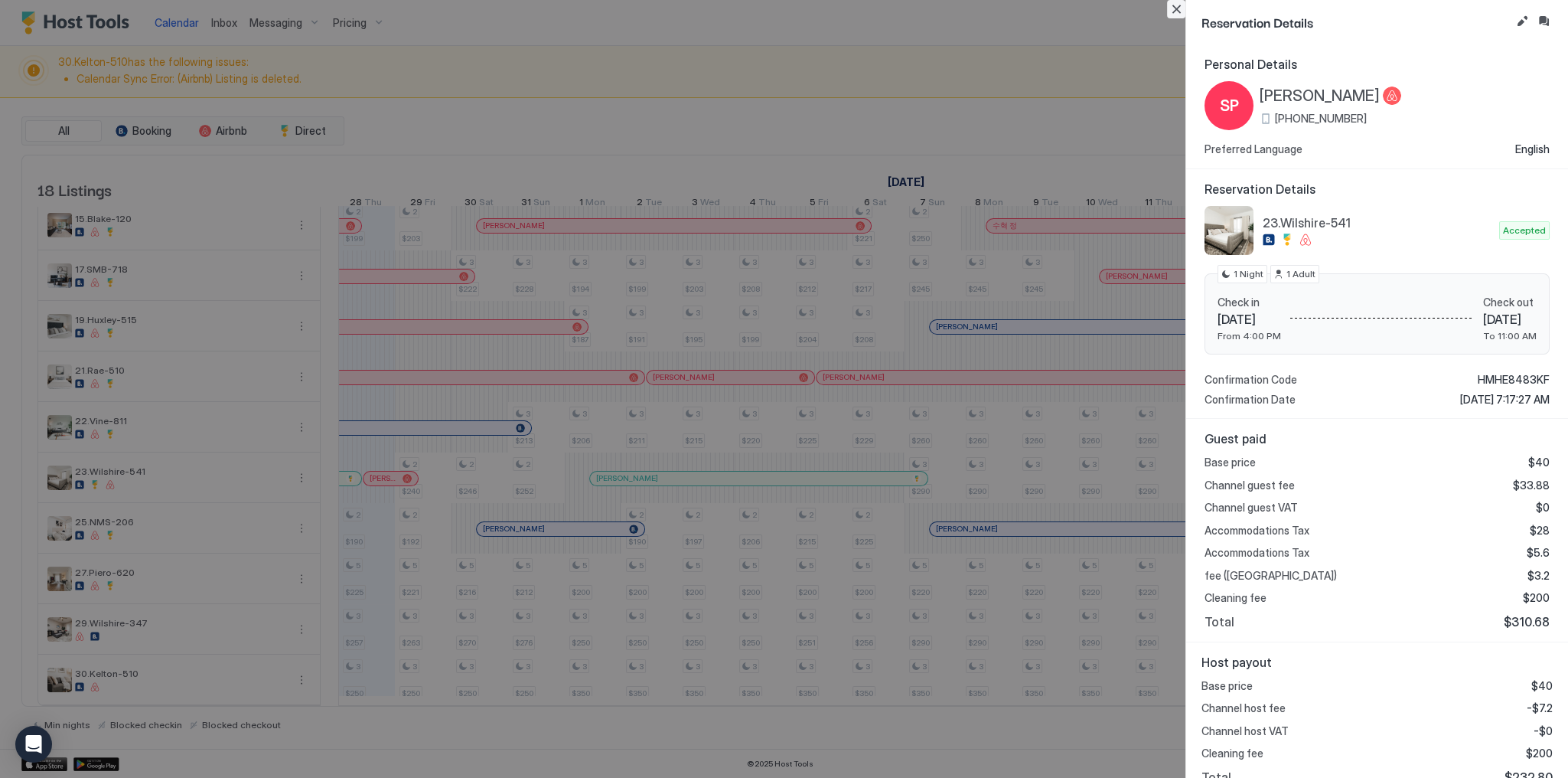
click at [1174, 5] on button "Close" at bounding box center [1175, 9] width 18 height 18
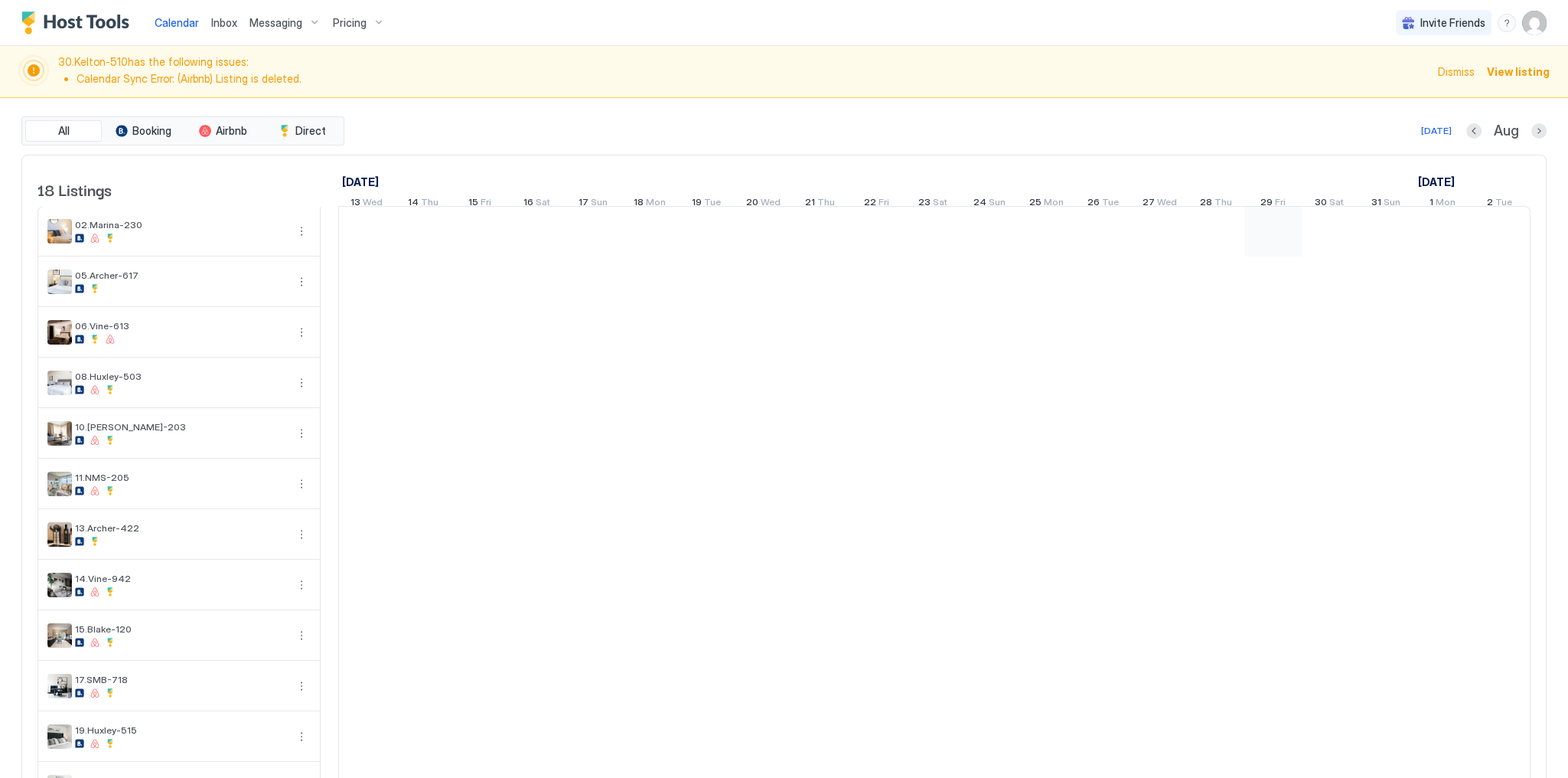
scroll to position [0, 850]
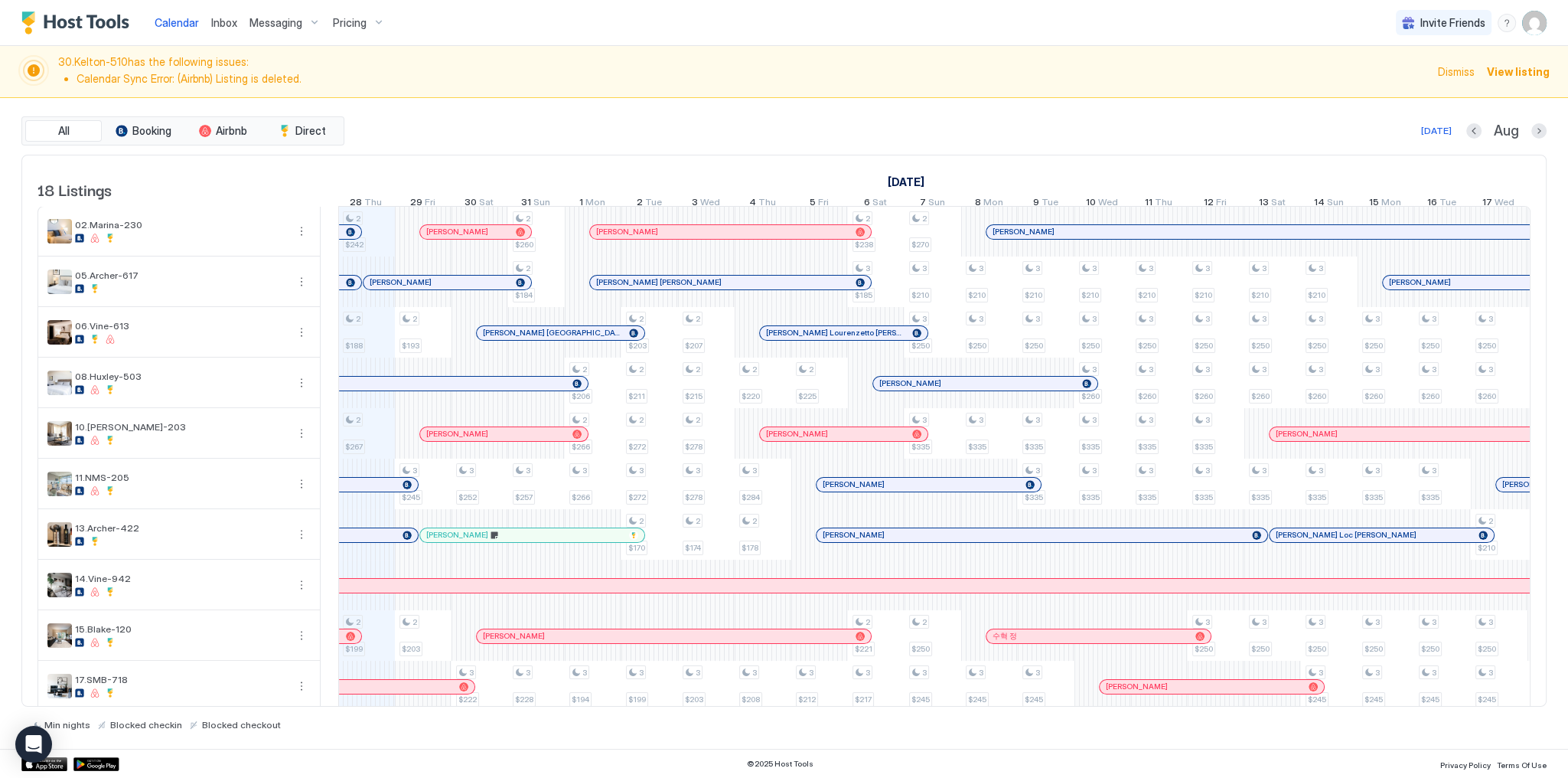
click at [371, 289] on div at bounding box center [375, 282] width 13 height 13
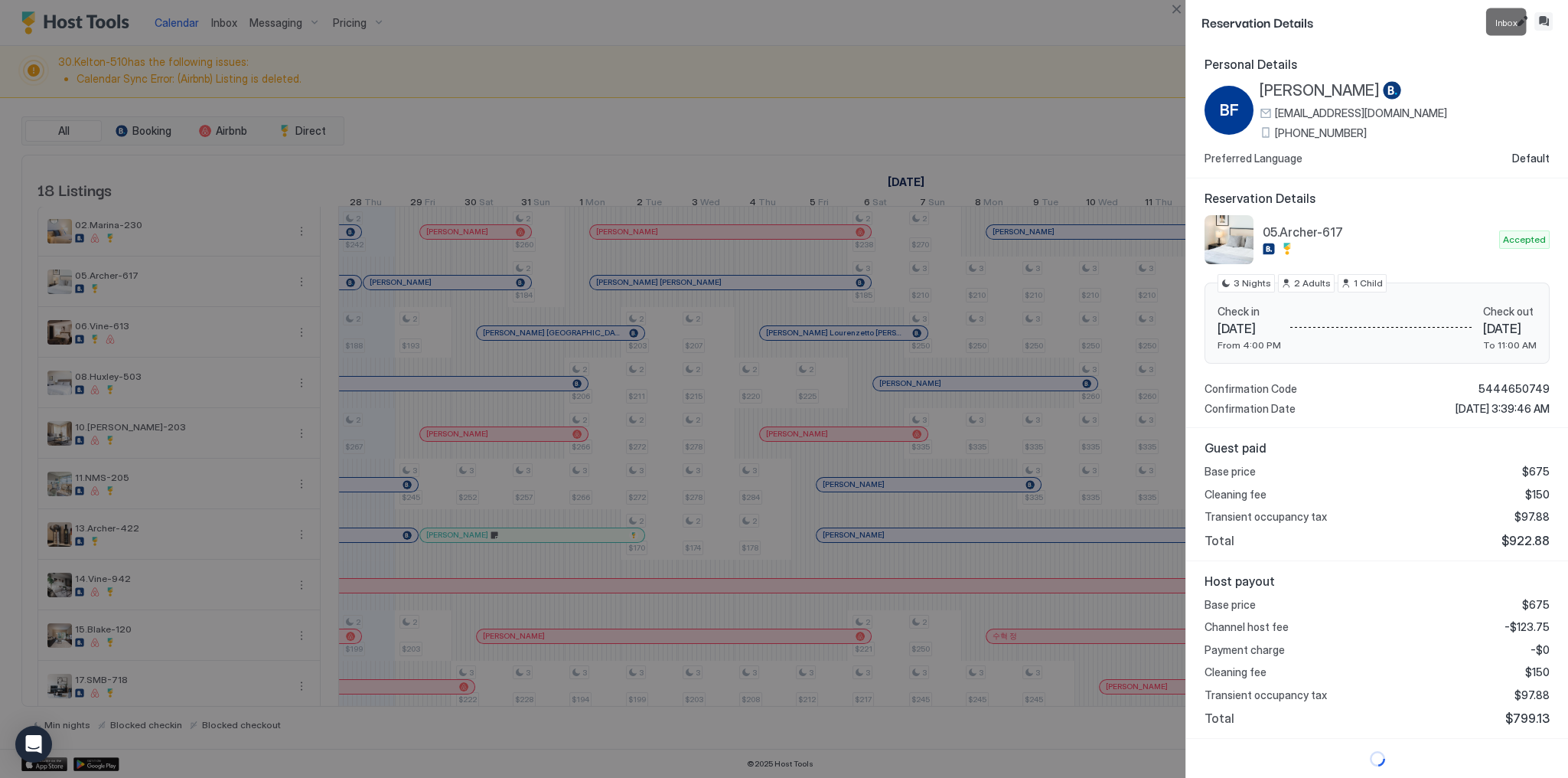
click at [1544, 22] on button "Inbox" at bounding box center [1543, 21] width 18 height 18
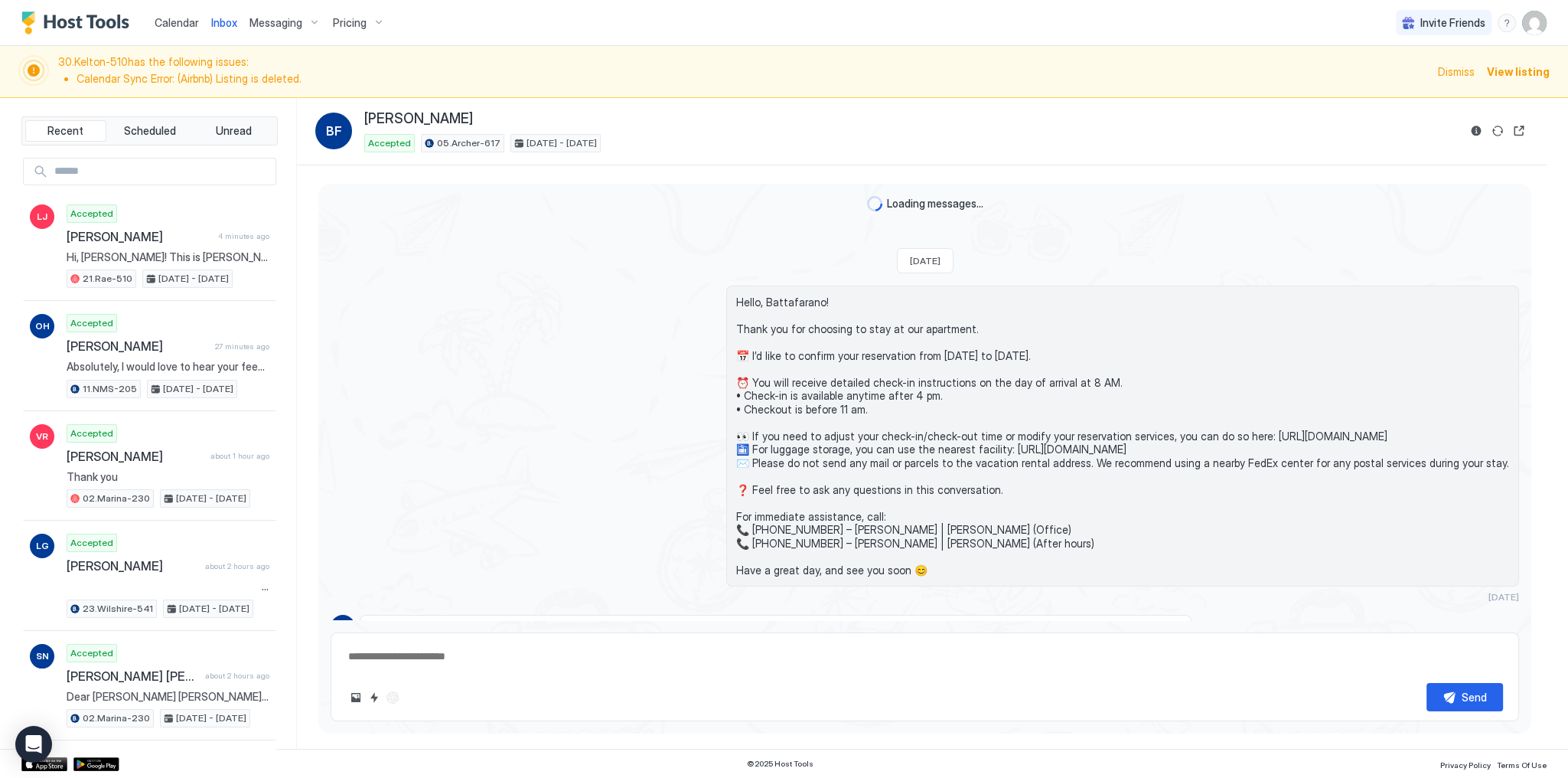
scroll to position [1755, 0]
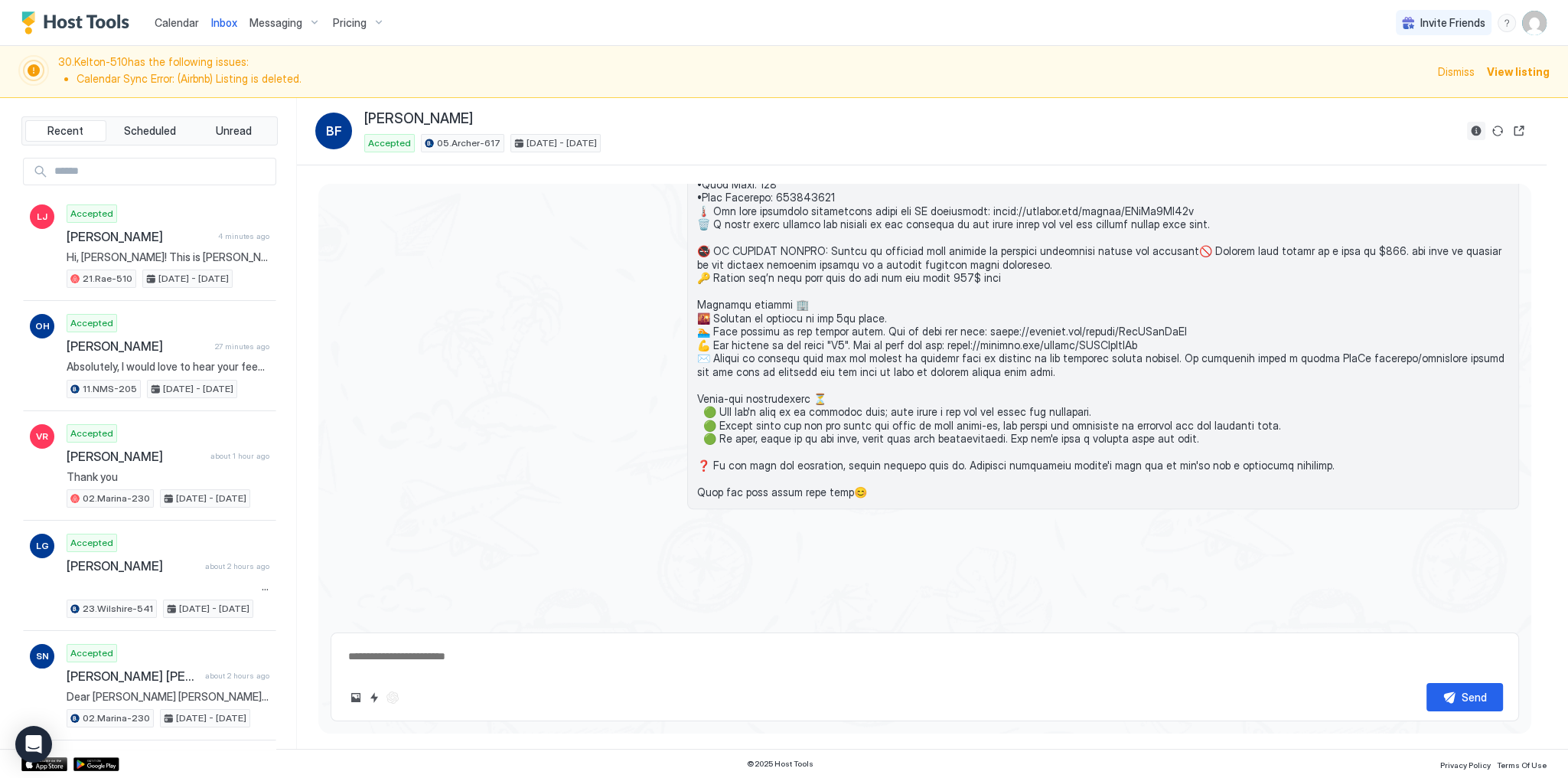
click at [1471, 137] on button "Reservation information" at bounding box center [1476, 130] width 18 height 18
type textarea "*"
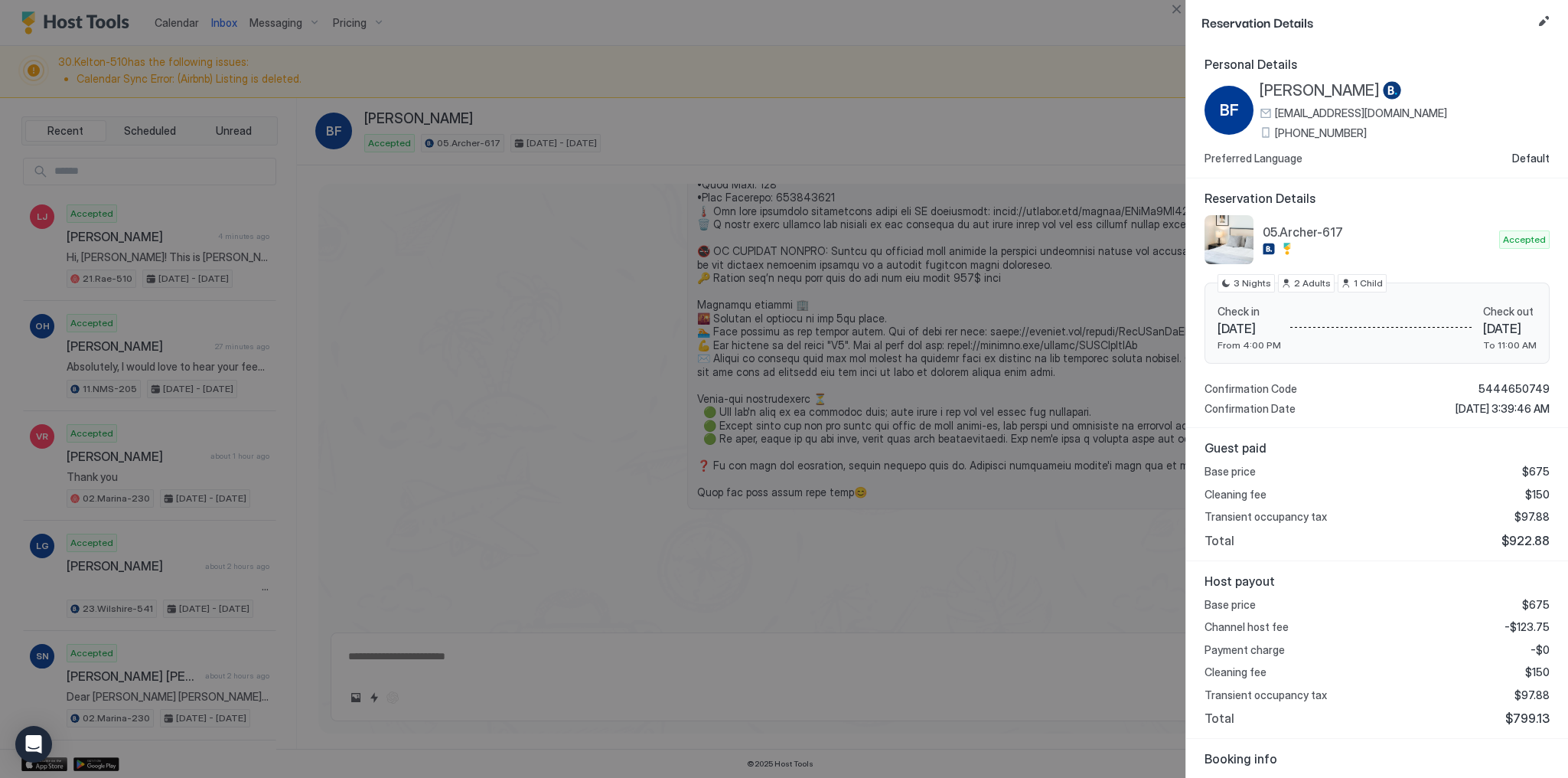
type textarea "*"
click at [955, 230] on div at bounding box center [784, 389] width 1568 height 778
click at [1546, 21] on button "Edit reservation" at bounding box center [1543, 21] width 18 height 18
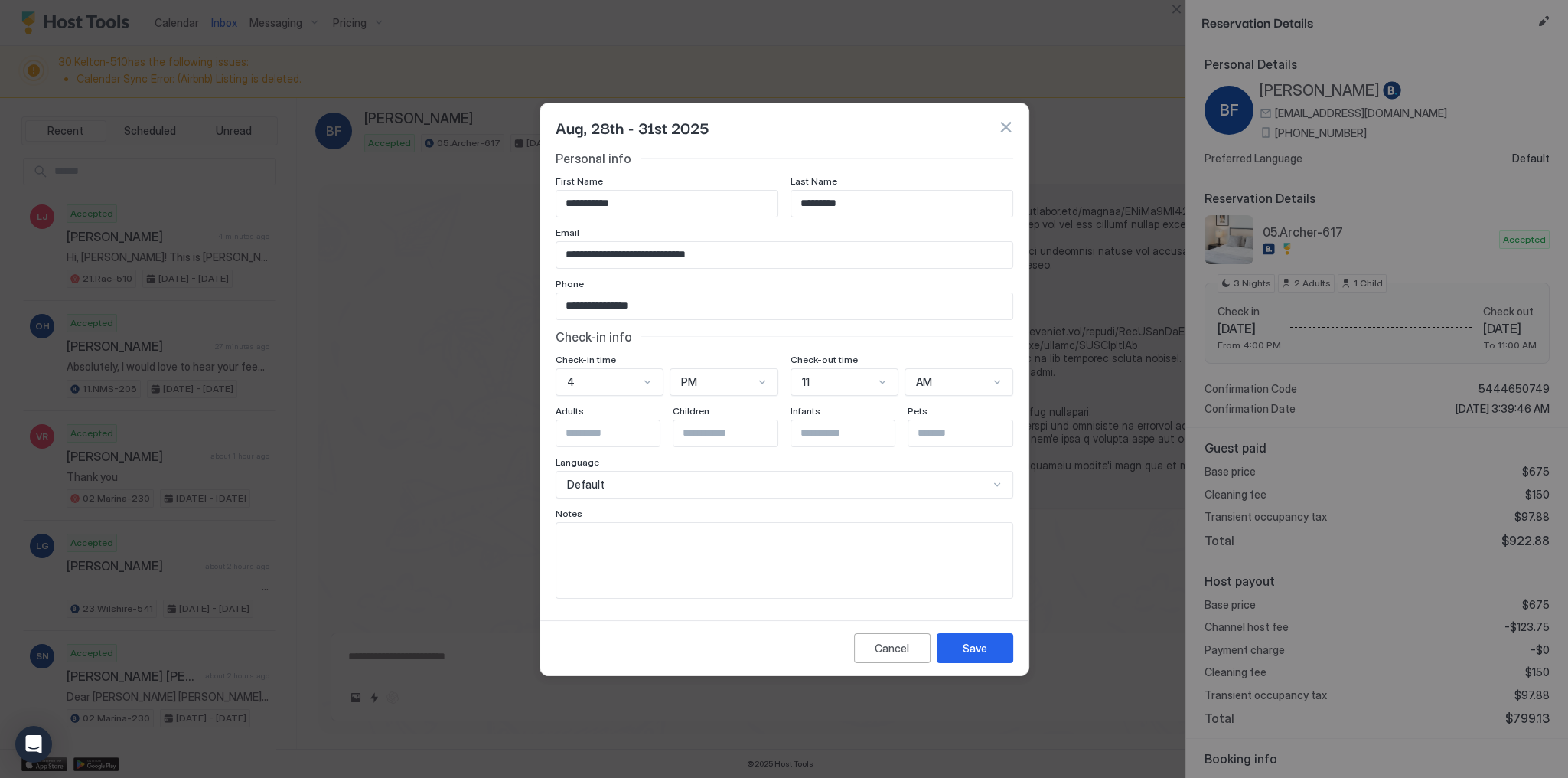
click at [875, 202] on input "*********" at bounding box center [902, 204] width 221 height 26
click at [661, 211] on input "**********" at bounding box center [666, 204] width 221 height 26
paste input "*********"
type input "*********"
paste input "**********"
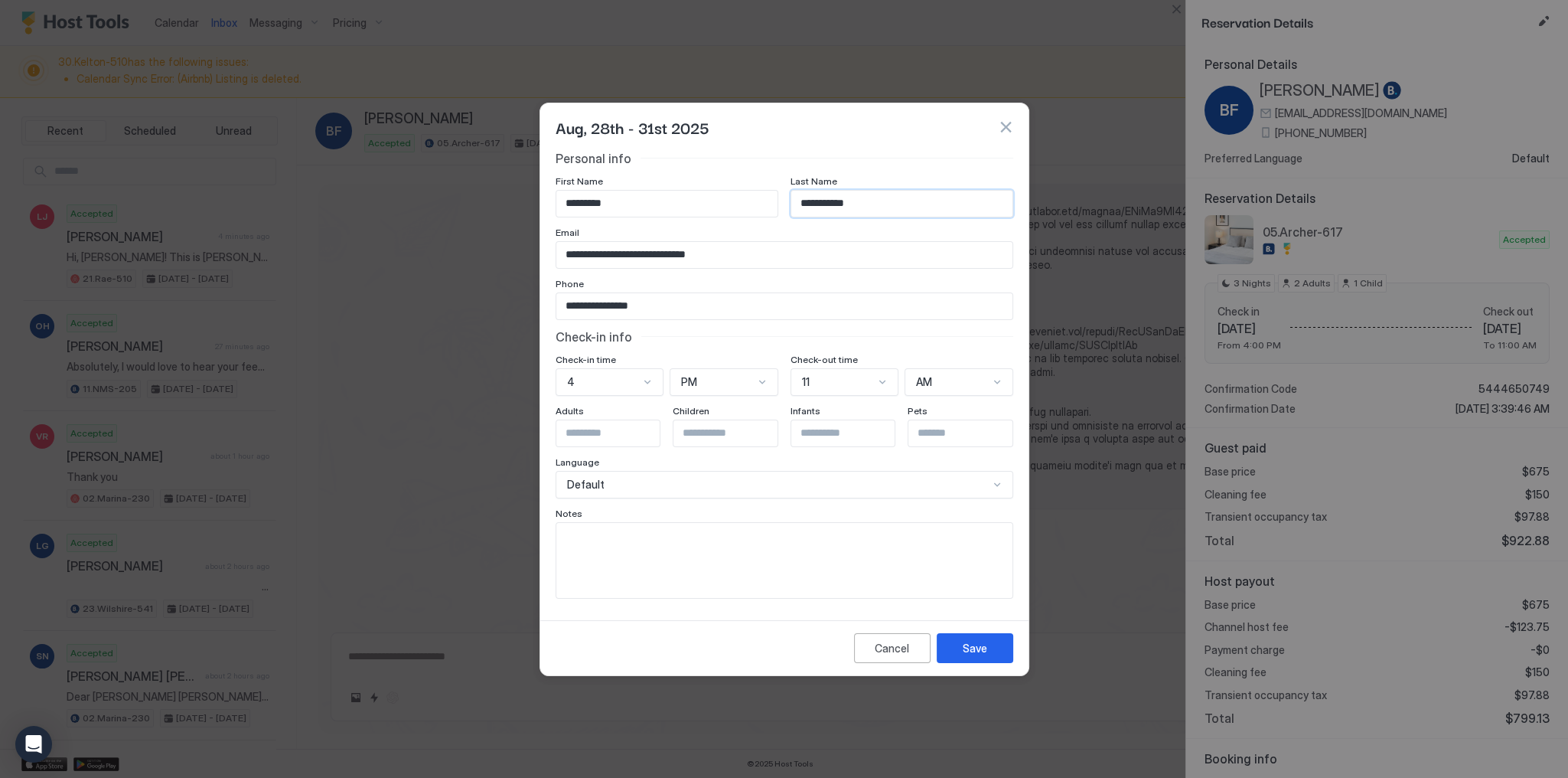
type input "**********"
click at [1001, 660] on button "Save" at bounding box center [974, 648] width 77 height 30
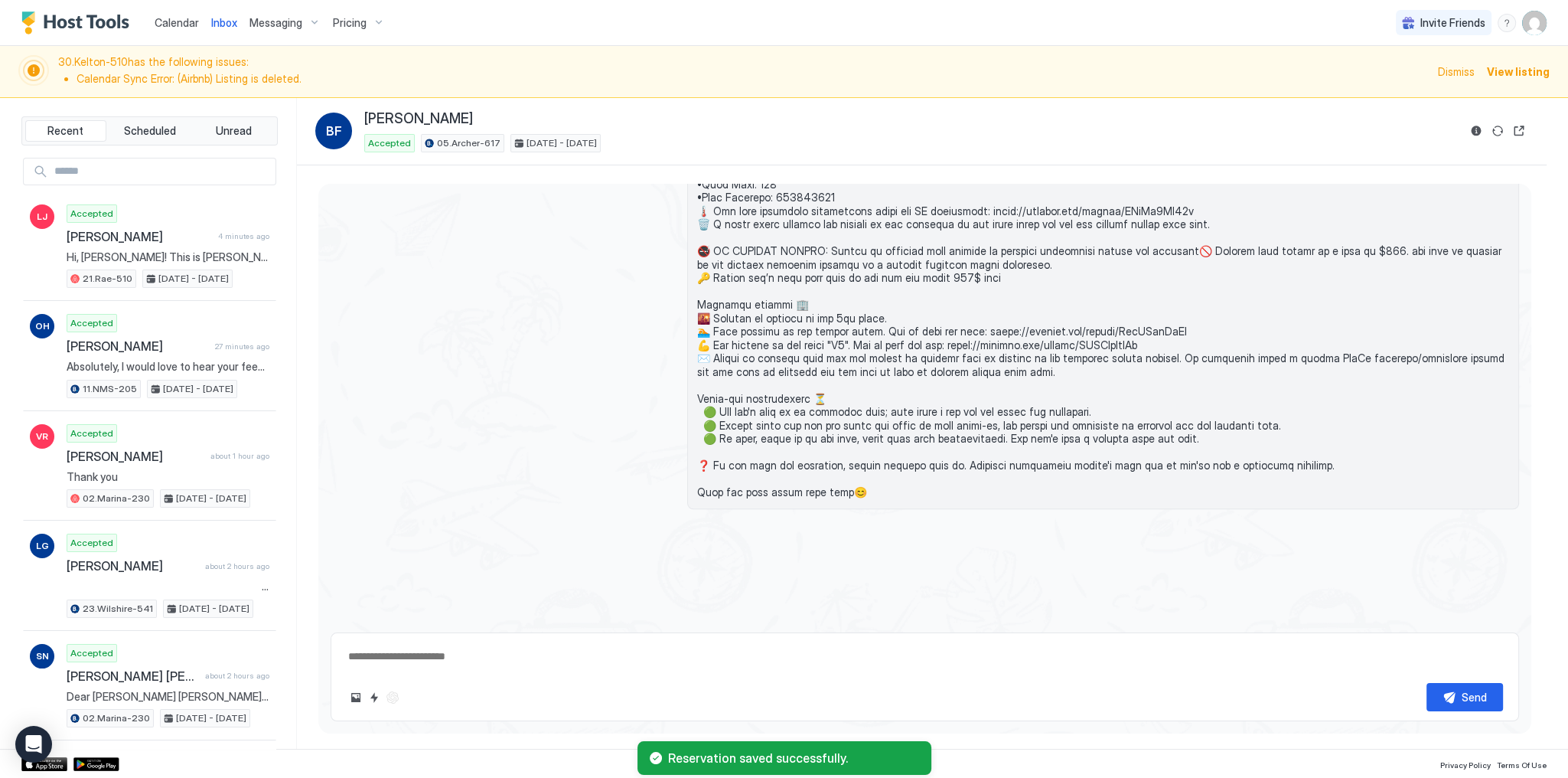
scroll to position [2643, 0]
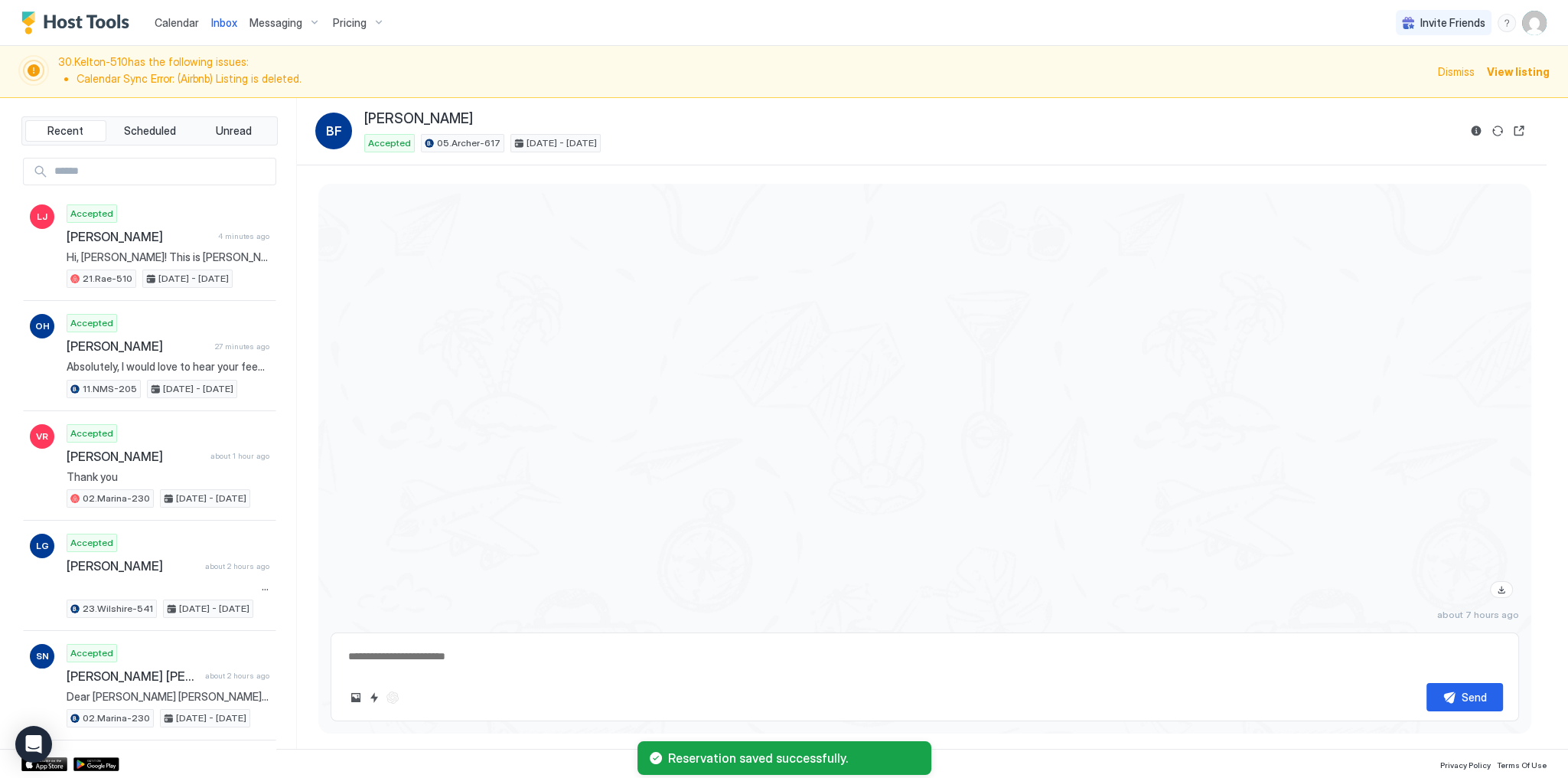
click at [547, 541] on div "about 7 hours ago" at bounding box center [924, 339] width 1189 height 561
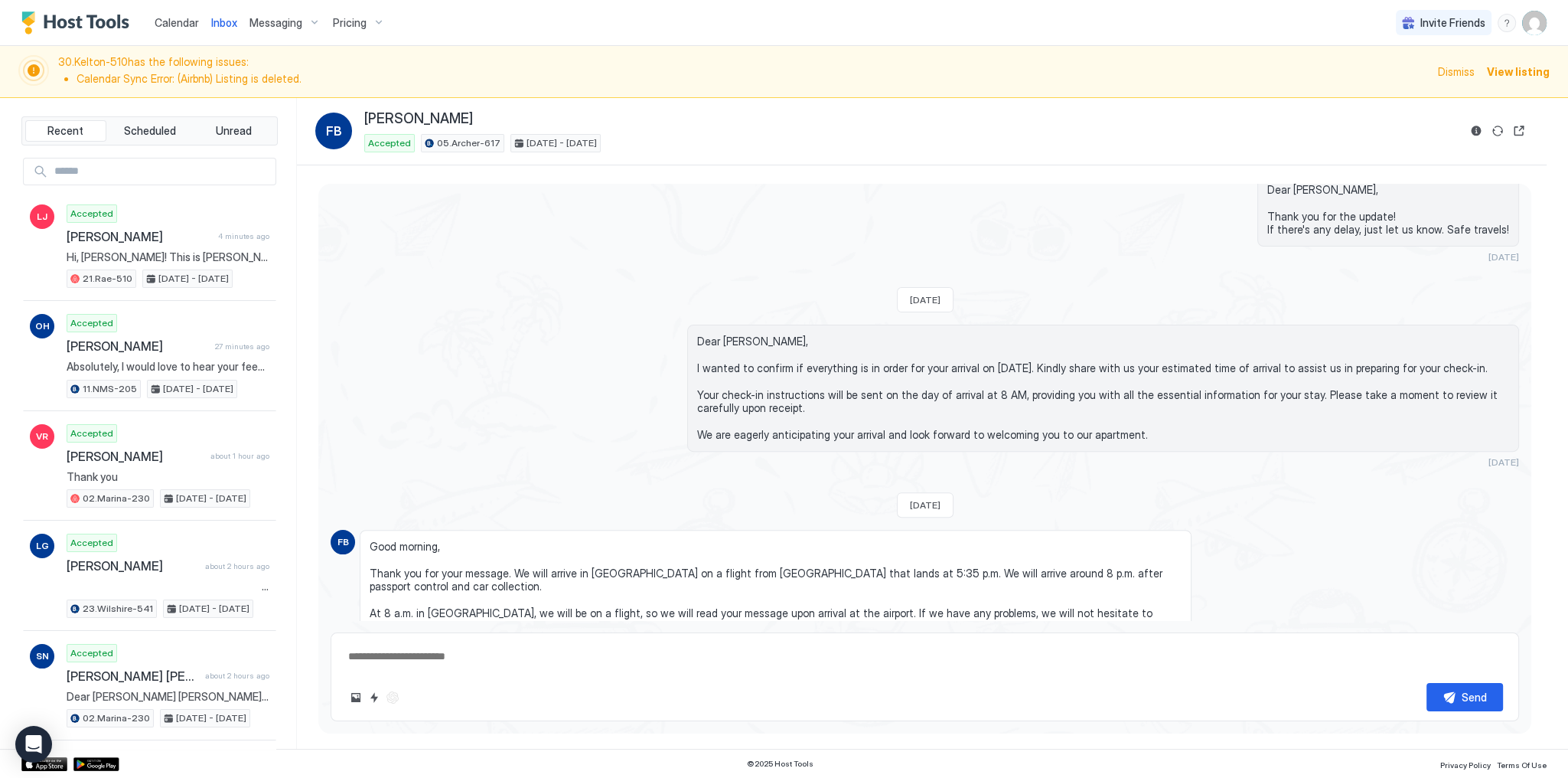
scroll to position [929, 0]
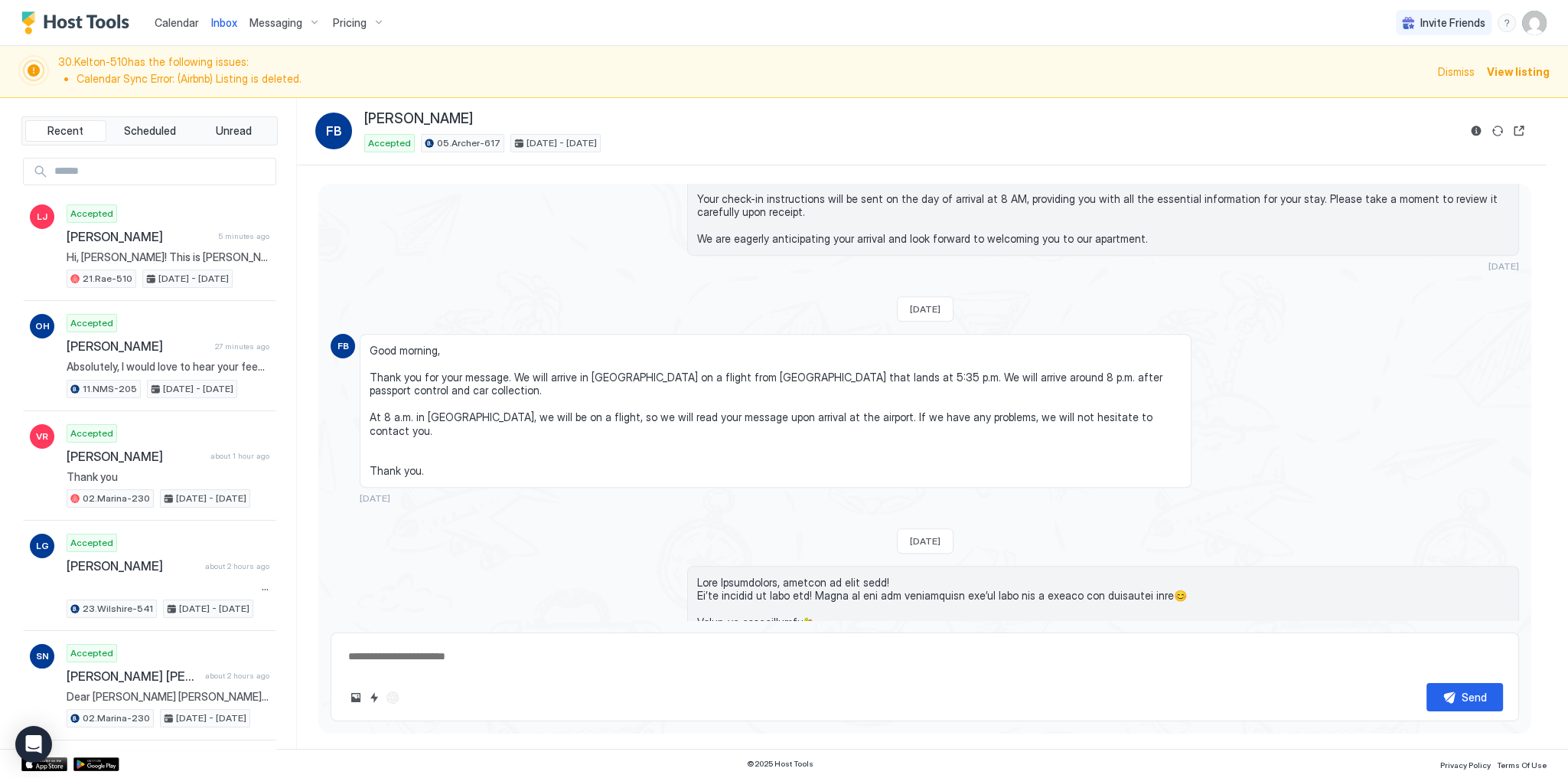
click at [753, 656] on textarea at bounding box center [924, 656] width 1156 height 28
click at [748, 646] on textarea "To enrich screen reader interactions, please activate Accessibility in Grammarl…" at bounding box center [924, 656] width 1156 height 28
paste textarea "**********"
type textarea "*"
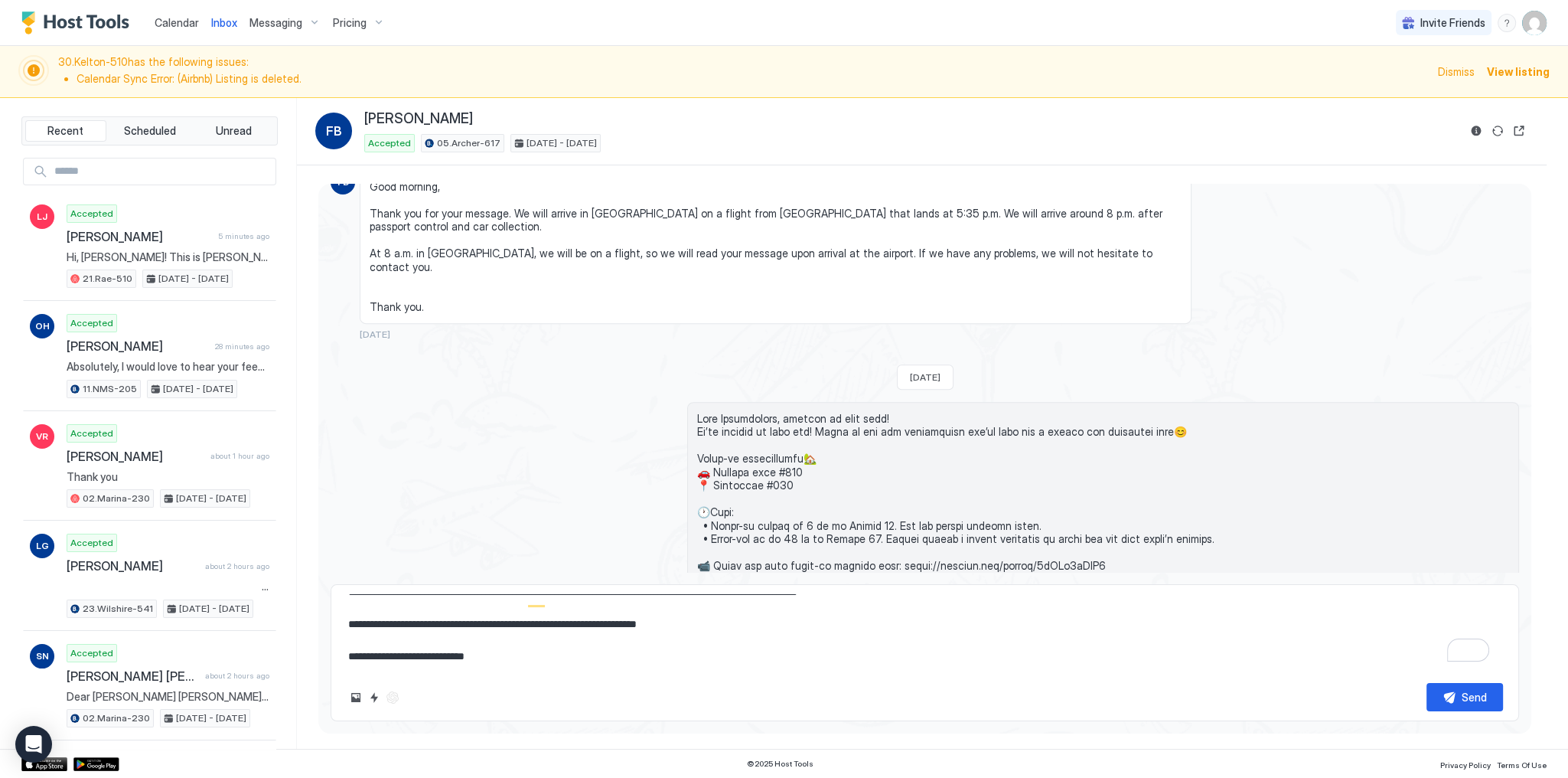
scroll to position [1051, 0]
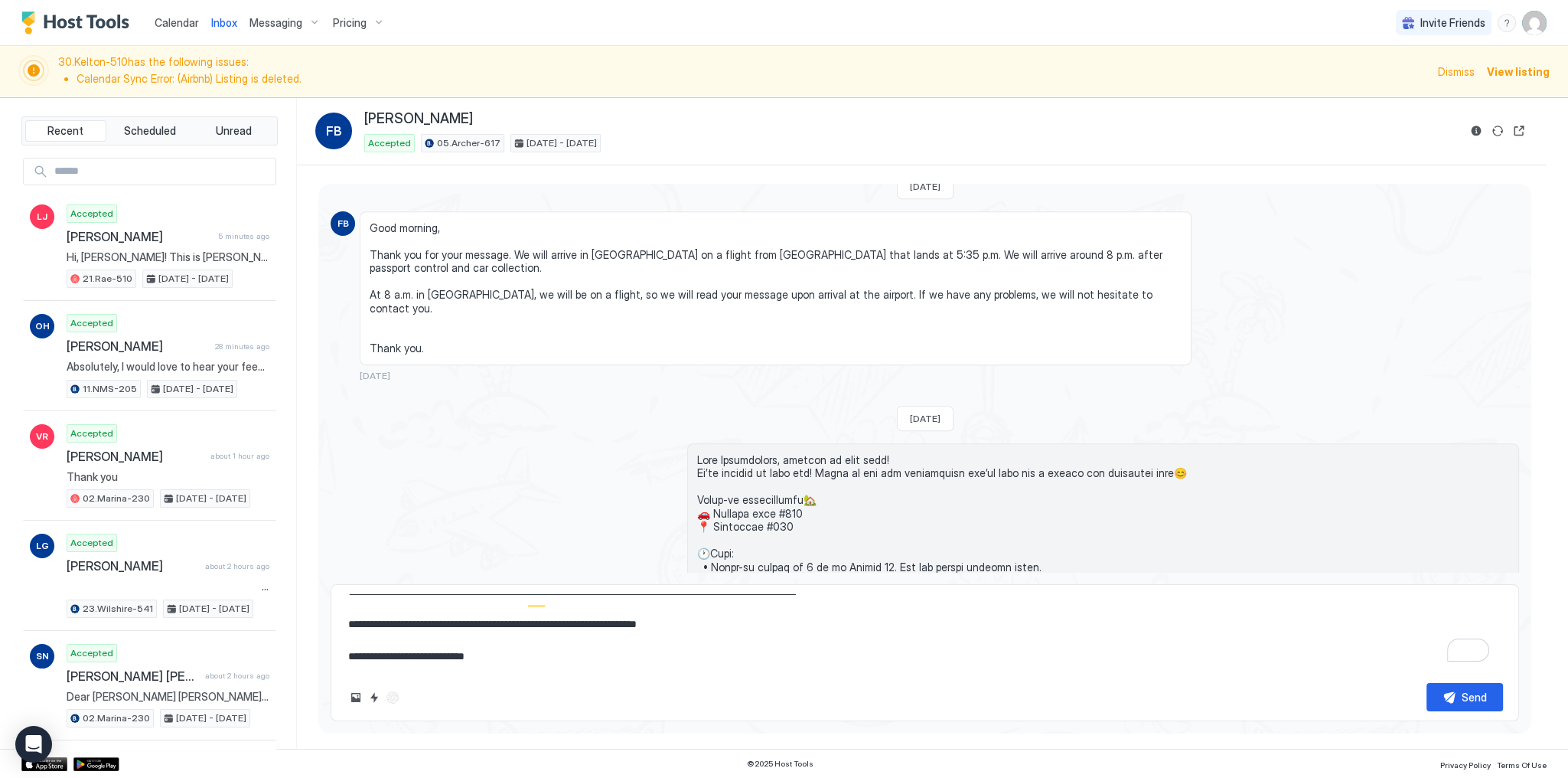
type textarea "**********"
click at [414, 117] on span "[PERSON_NAME]" at bounding box center [419, 119] width 109 height 17
drag, startPoint x: 414, startPoint y: 117, endPoint x: 398, endPoint y: 127, distance: 18.9
click at [400, 118] on span "[PERSON_NAME]" at bounding box center [419, 119] width 109 height 17
copy span "[PERSON_NAME]"
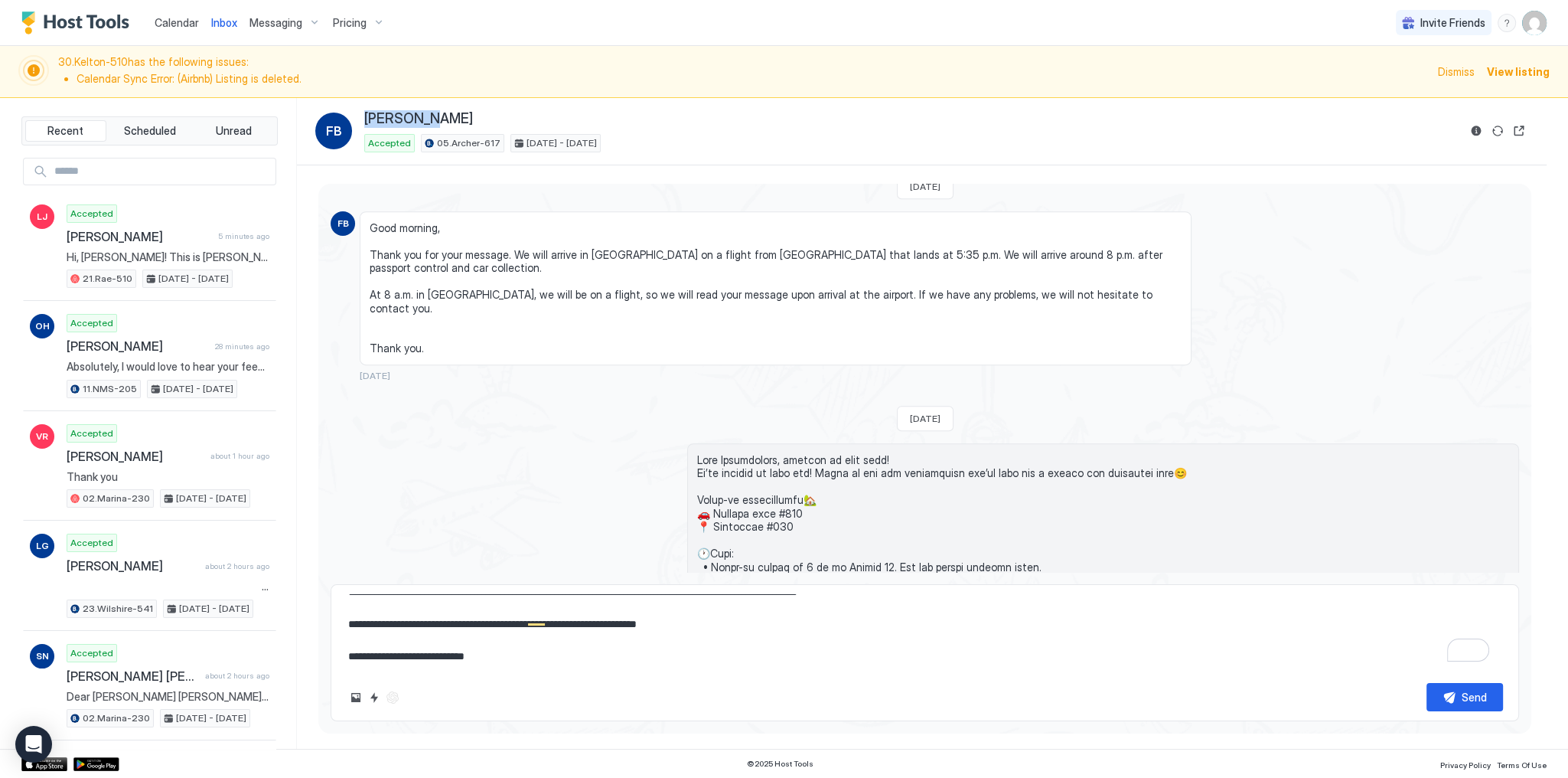
scroll to position [0, 0]
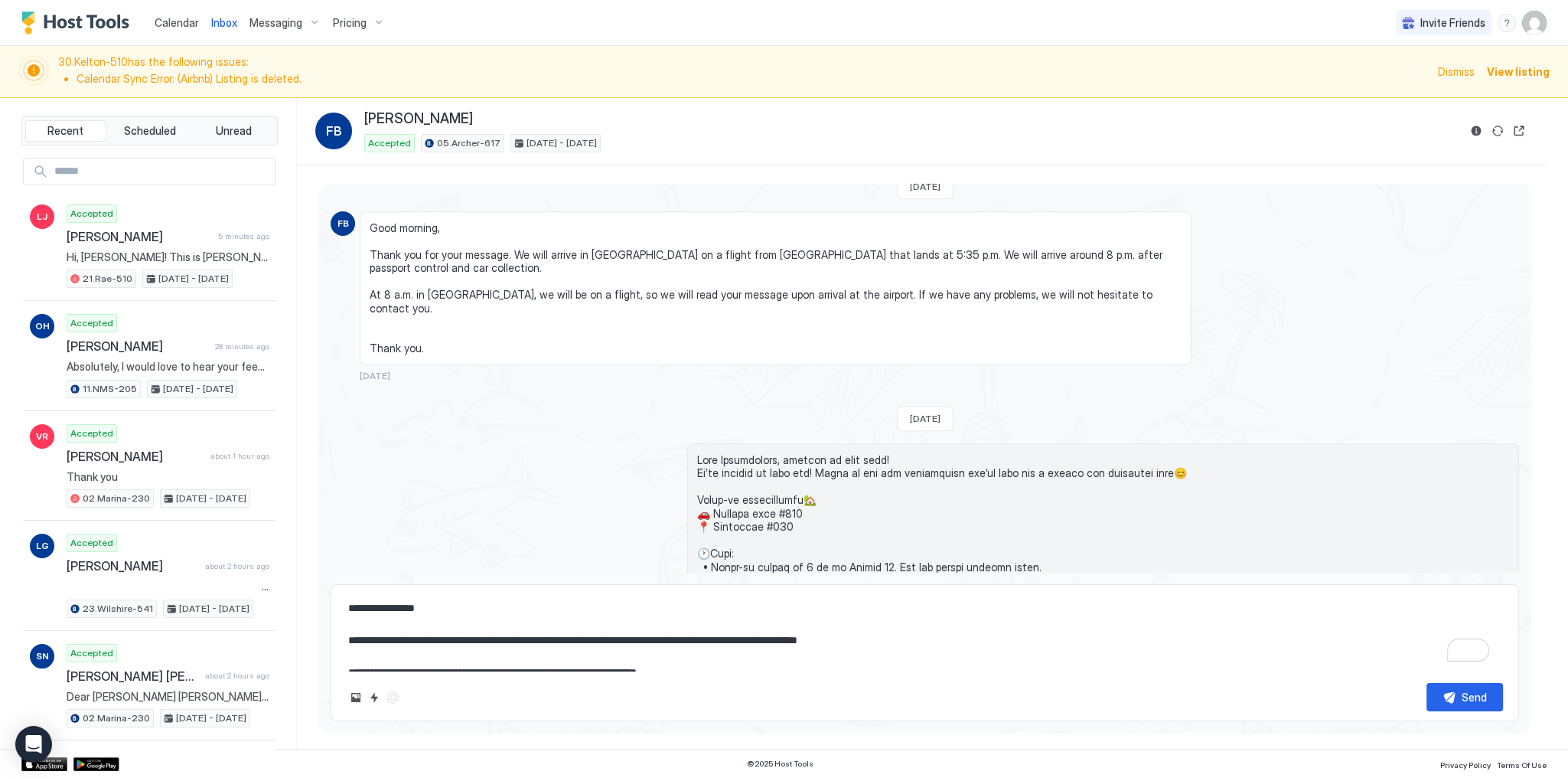
click at [412, 612] on textarea "**********" at bounding box center [924, 632] width 1156 height 77
paste textarea "To enrich screen reader interactions, please activate Accessibility in Grammarl…"
type textarea "*"
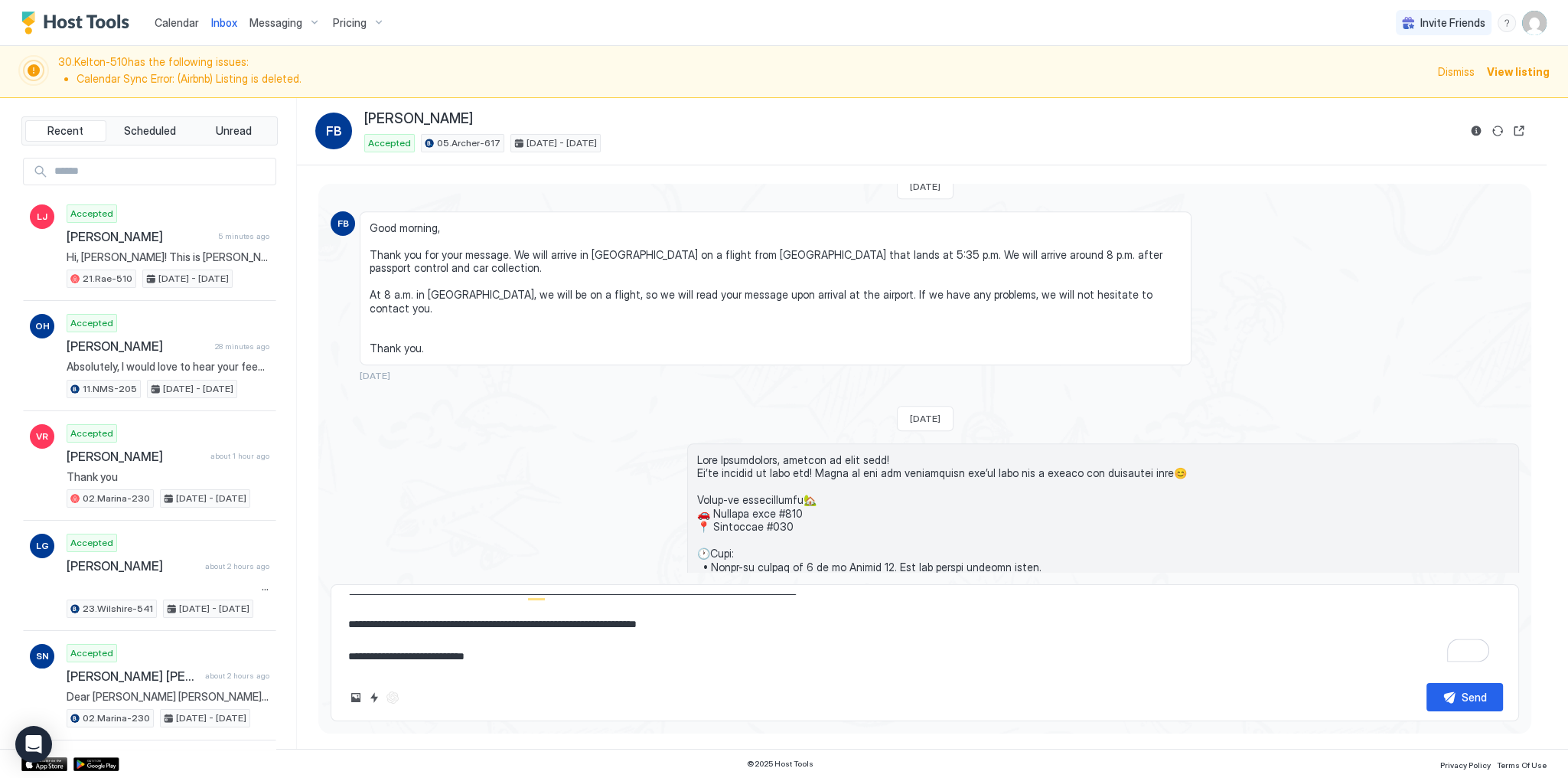
click at [766, 623] on textarea "**********" at bounding box center [924, 632] width 1156 height 77
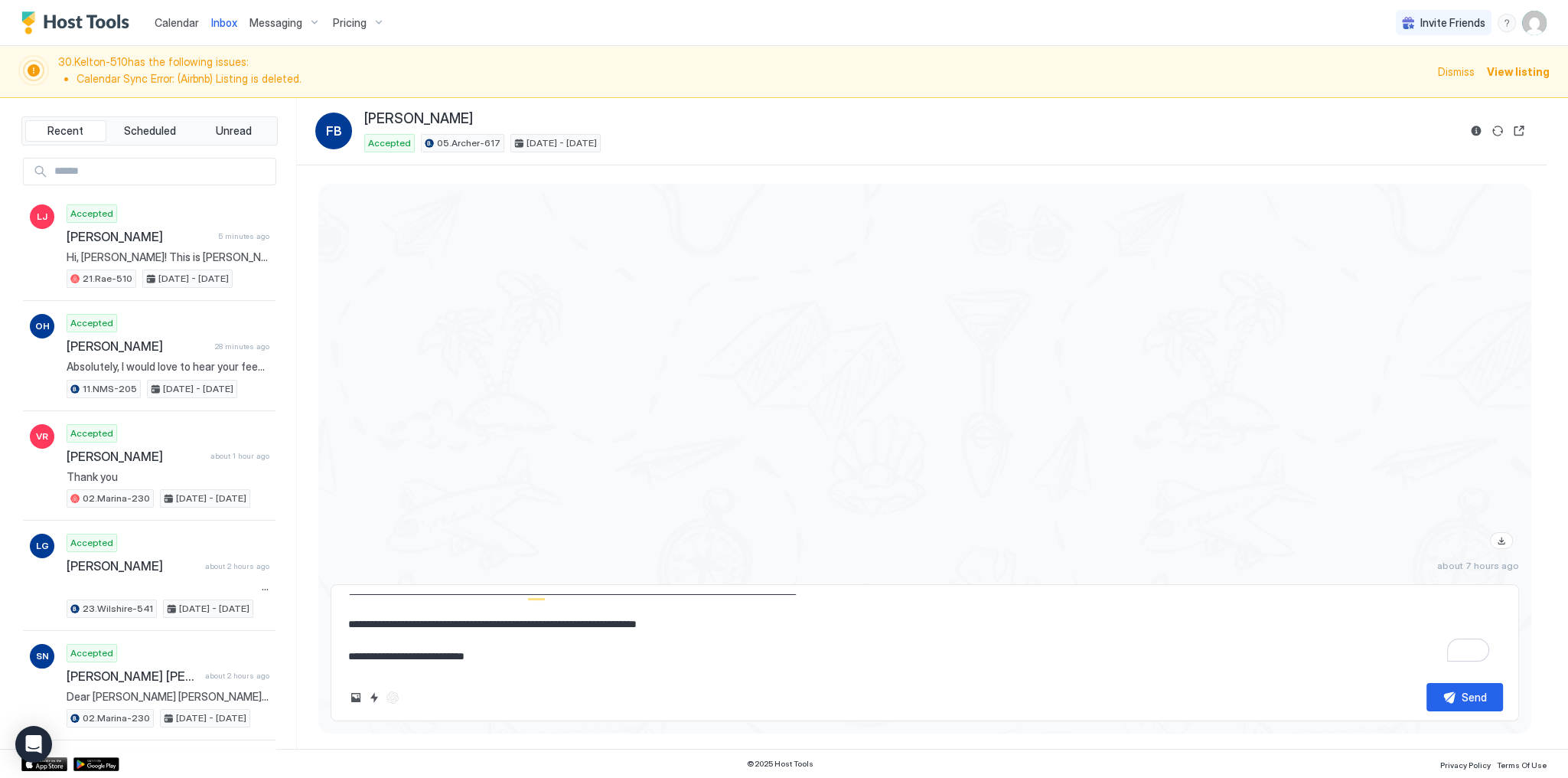
type textarea "**********"
click at [1446, 698] on button "Send" at bounding box center [1464, 697] width 77 height 28
type textarea "*"
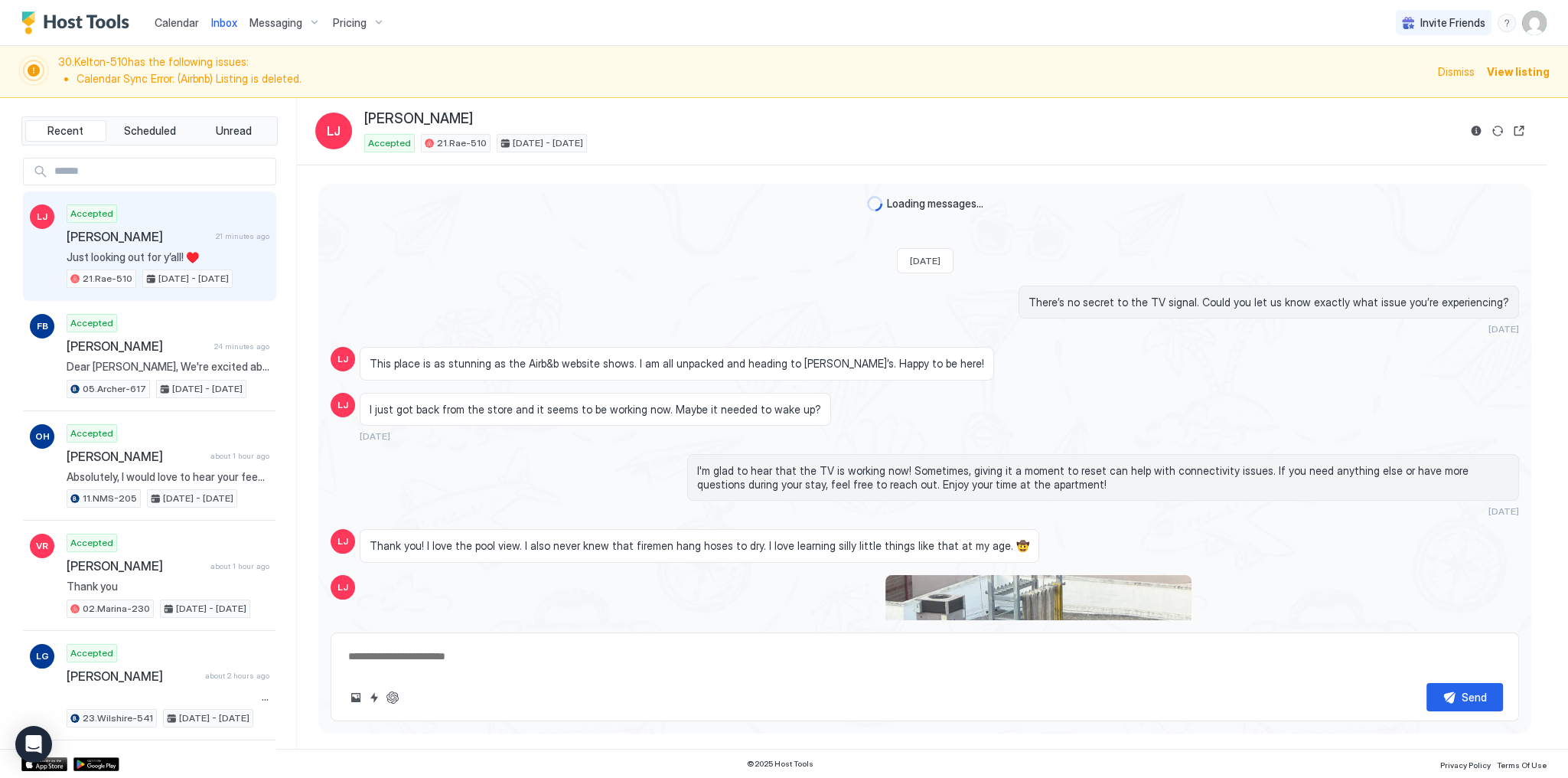
type textarea "*"
